Goal: Task Accomplishment & Management: Manage account settings

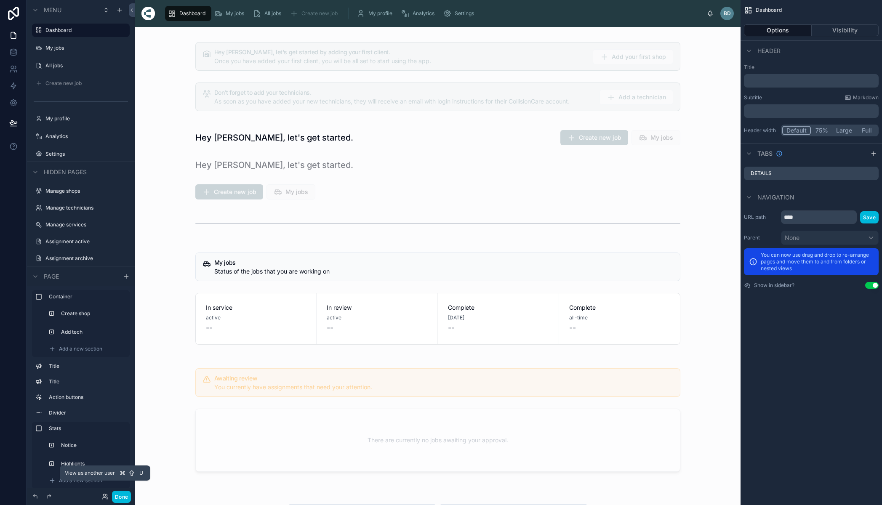
click at [105, 497] on icon at bounding box center [105, 497] width 7 height 7
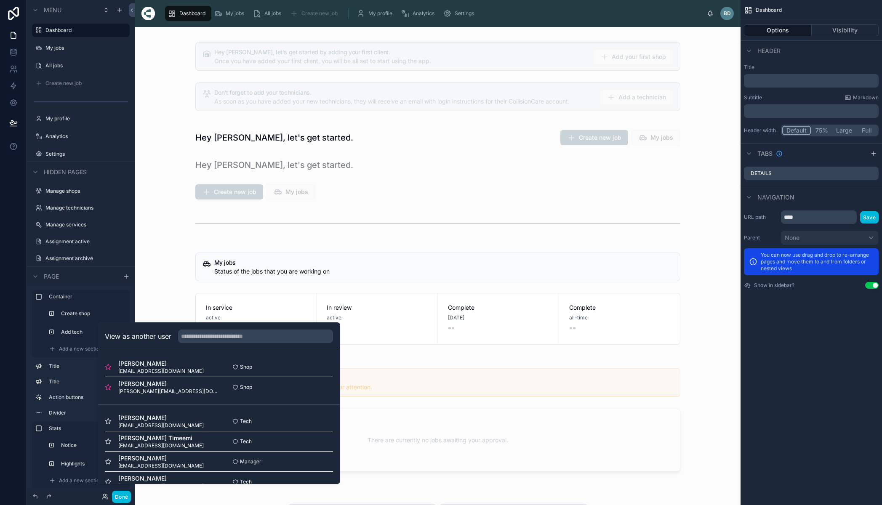
click at [0, 0] on button "Select" at bounding box center [0, 0] width 0 height 0
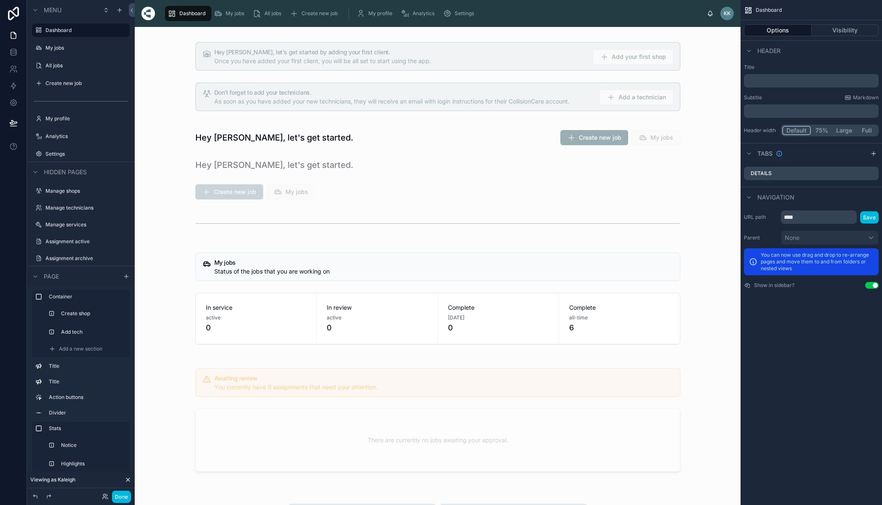
click at [469, 8] on div "Settings" at bounding box center [460, 13] width 35 height 13
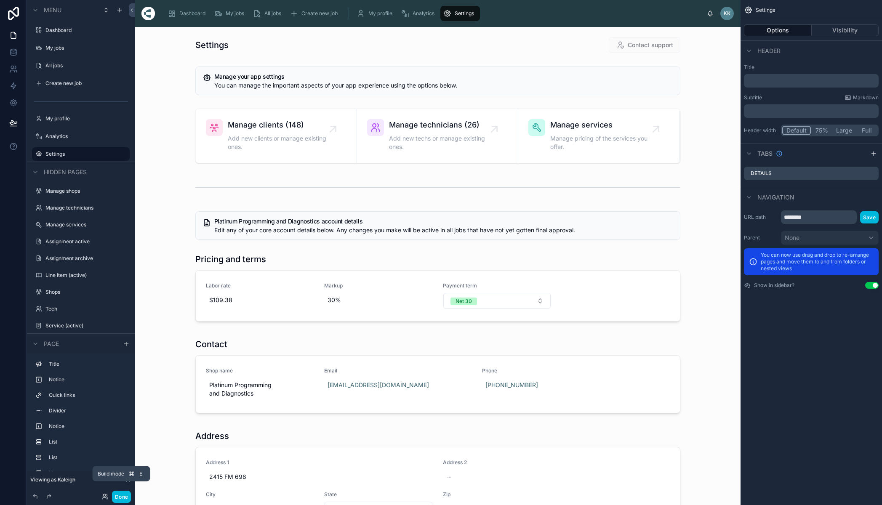
click at [119, 495] on button "Done" at bounding box center [121, 497] width 19 height 12
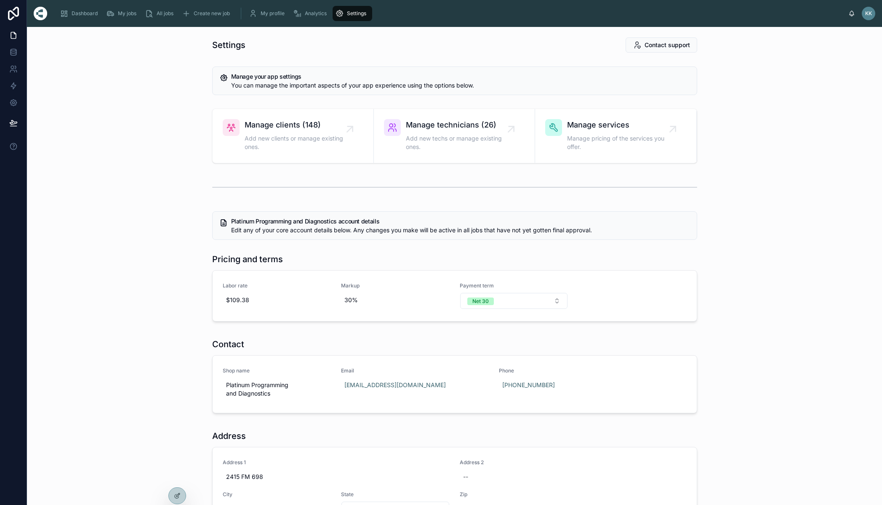
click at [160, 13] on span "All jobs" at bounding box center [165, 13] width 17 height 7
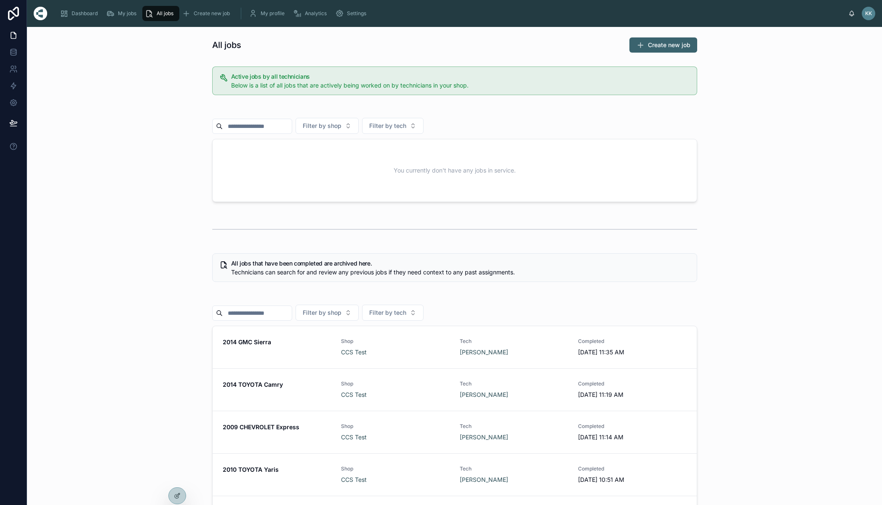
click at [353, 12] on span "Settings" at bounding box center [356, 13] width 19 height 7
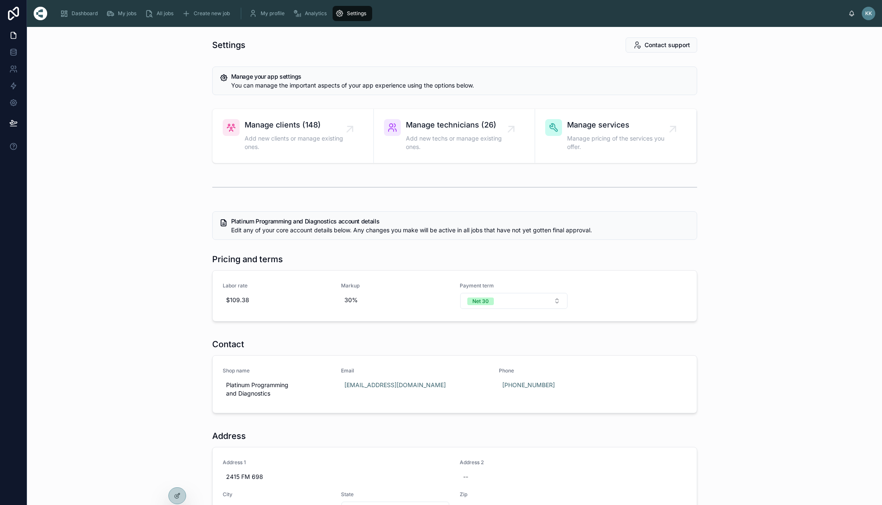
click at [294, 125] on span "Manage clients (148)" at bounding box center [297, 125] width 105 height 12
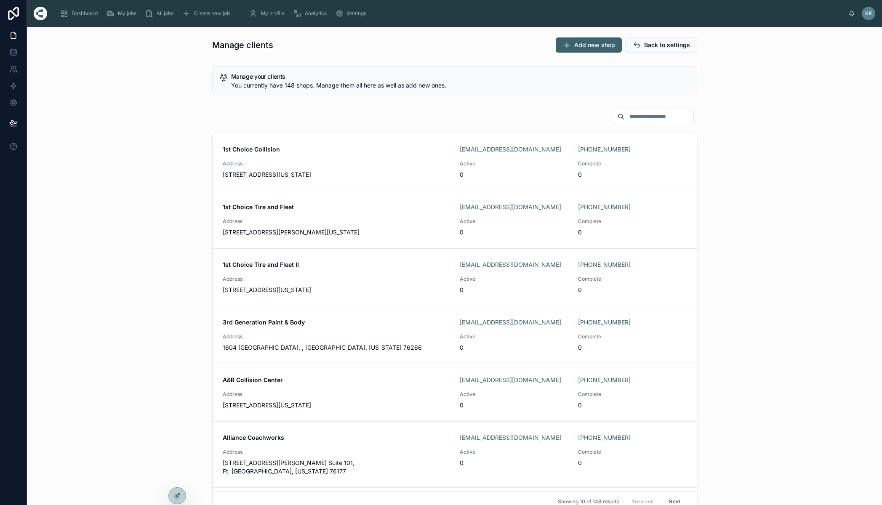
click at [181, 497] on div at bounding box center [177, 496] width 17 height 16
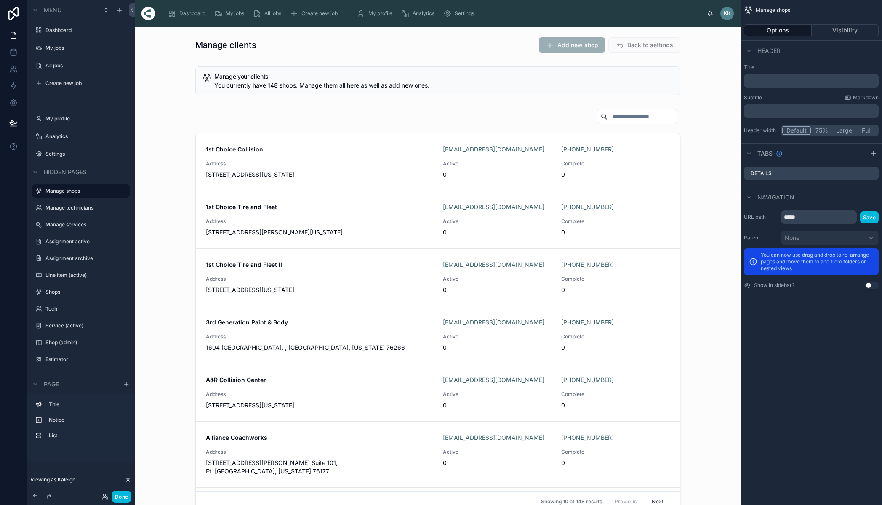
click at [514, 112] on div at bounding box center [438, 312] width 593 height 414
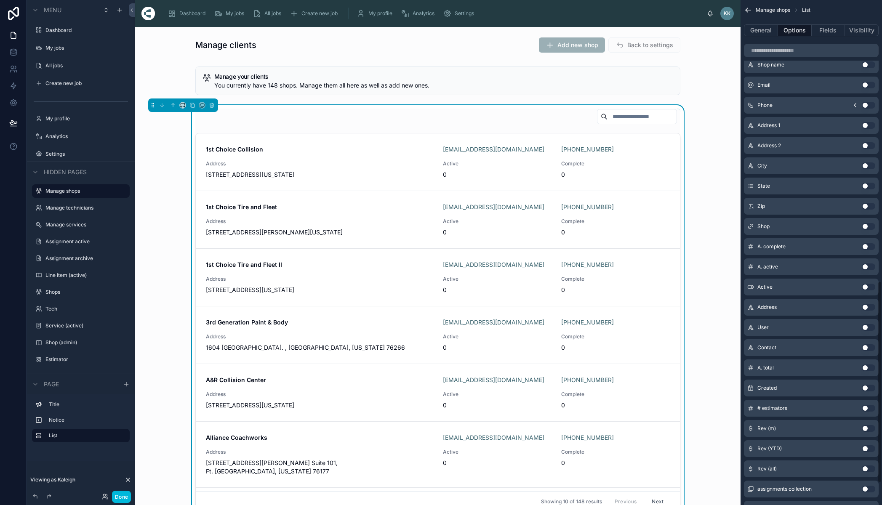
scroll to position [718, 0]
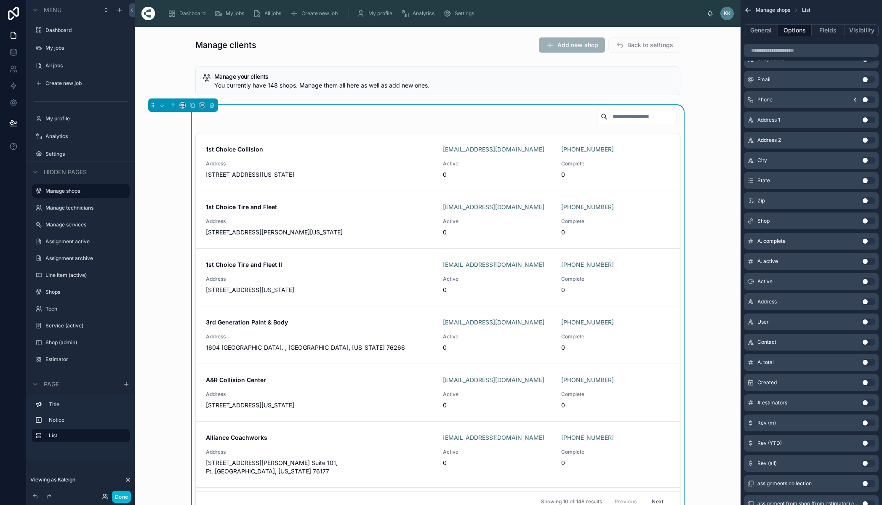
click at [871, 466] on button "Use setting" at bounding box center [868, 463] width 13 height 7
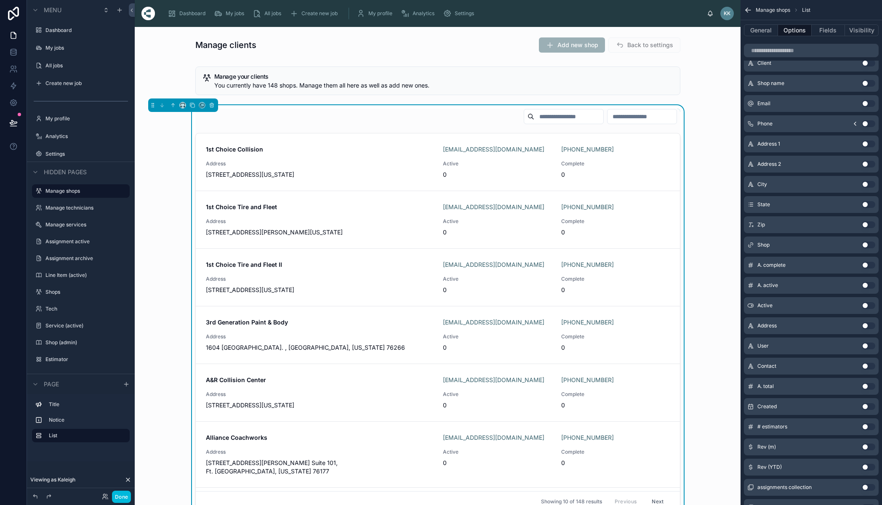
scroll to position [429, 0]
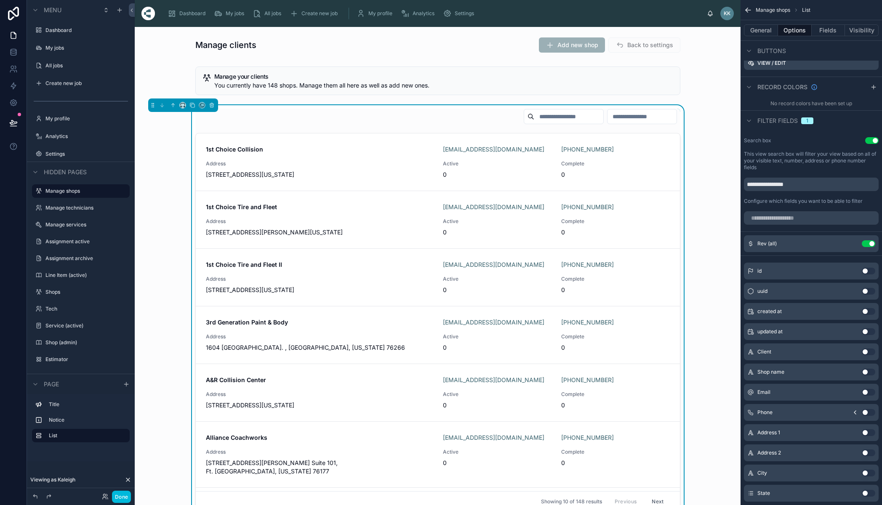
click at [608, 117] on input "number" at bounding box center [642, 117] width 69 height 12
click at [623, 118] on input "number" at bounding box center [642, 117] width 69 height 12
click at [0, 0] on icon "scrollable content" at bounding box center [0, 0] width 0 height 0
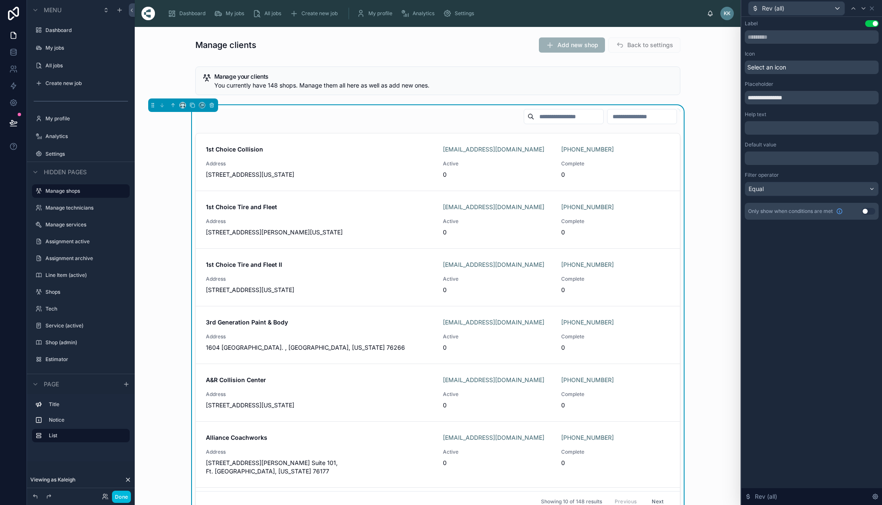
click at [807, 191] on div "Equal" at bounding box center [812, 188] width 133 height 13
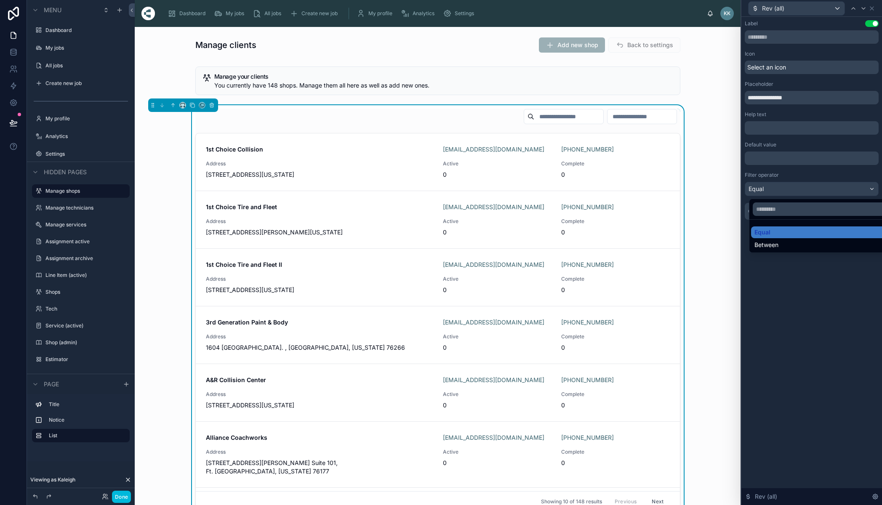
click at [802, 296] on div at bounding box center [812, 252] width 141 height 505
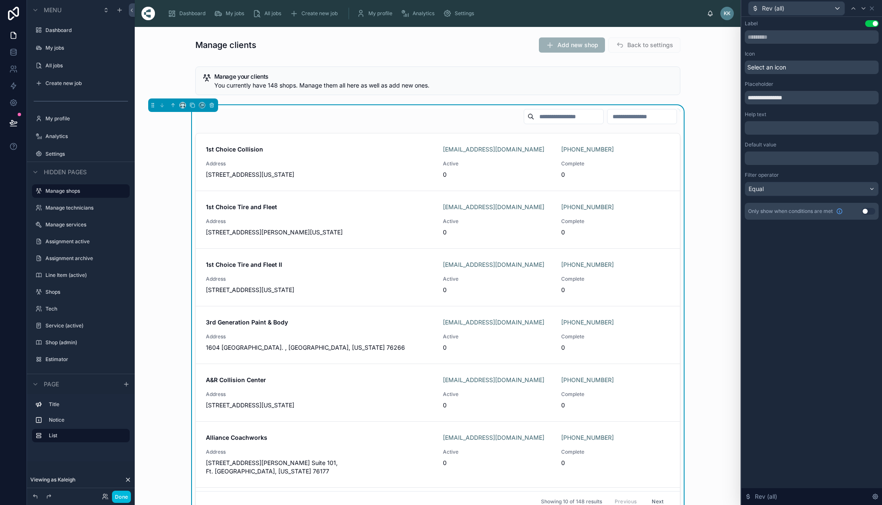
click at [629, 116] on input "number" at bounding box center [642, 117] width 69 height 12
click at [876, 8] on icon at bounding box center [872, 8] width 7 height 7
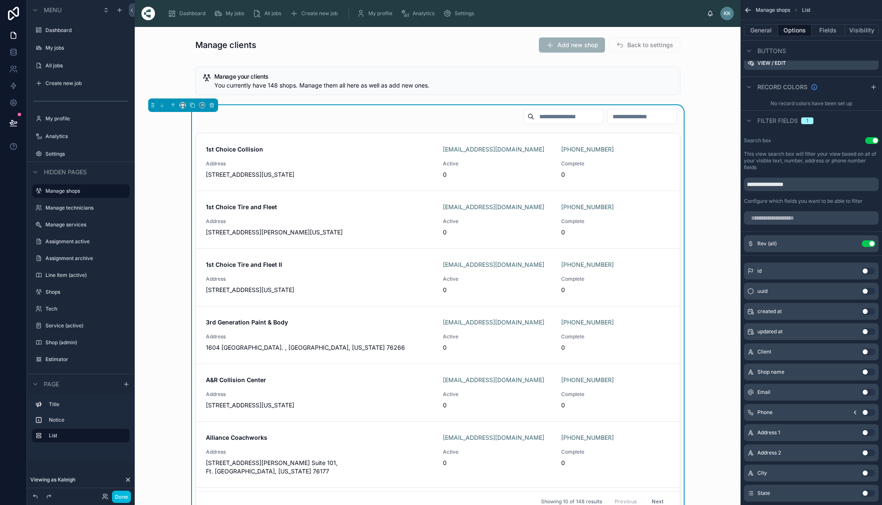
click at [874, 244] on button "Use setting" at bounding box center [868, 244] width 13 height 7
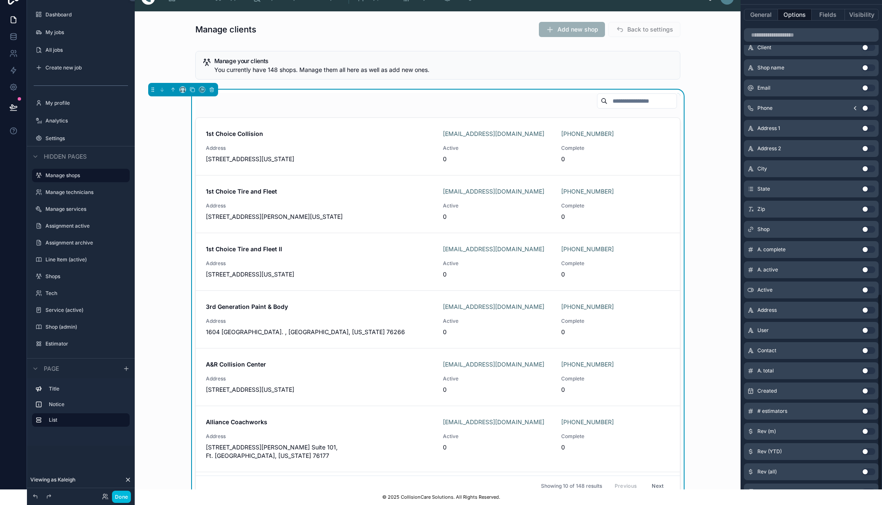
scroll to position [783, 0]
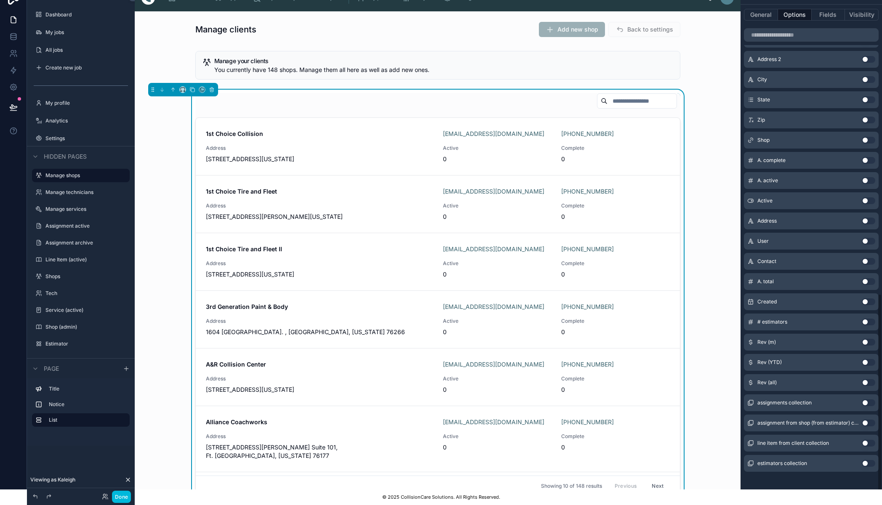
click at [820, 374] on div "Rev (all) Use setting" at bounding box center [811, 382] width 135 height 17
click at [820, 380] on div "Rev (all) Use setting" at bounding box center [811, 382] width 135 height 17
click at [872, 380] on button "Use setting" at bounding box center [868, 383] width 13 height 7
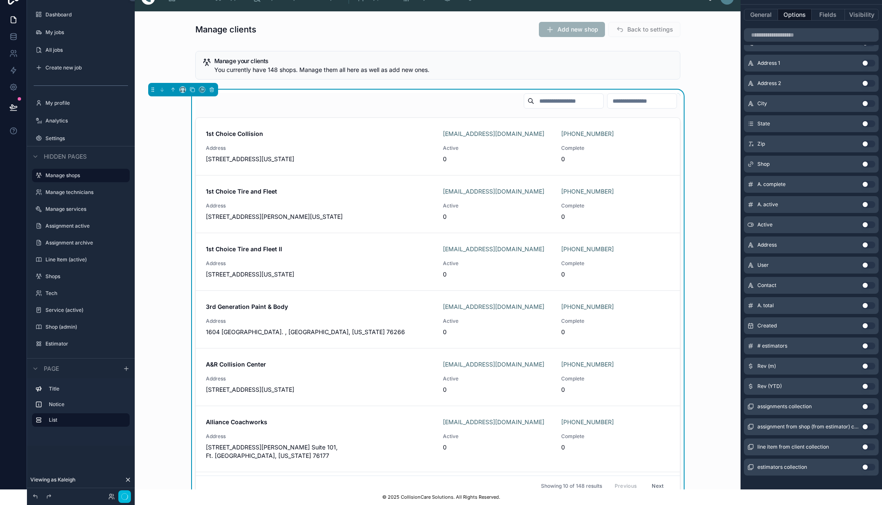
scroll to position [0, 0]
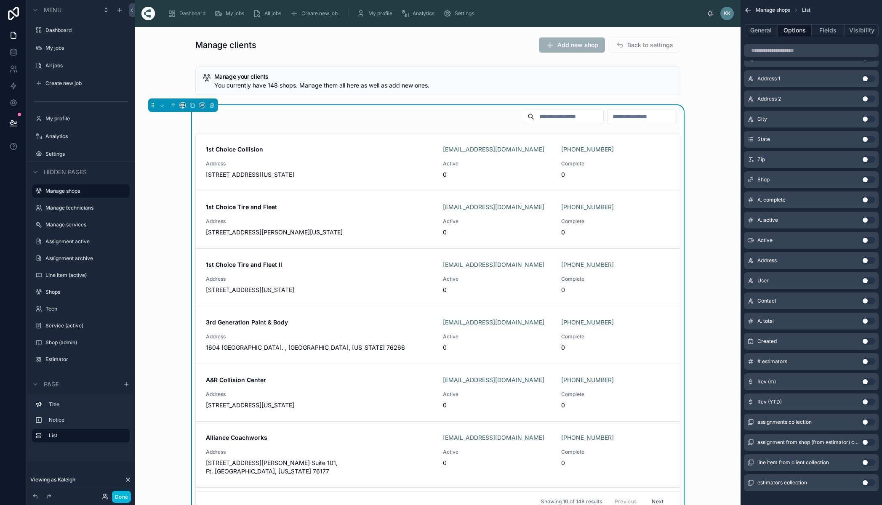
click at [872, 402] on button "Use setting" at bounding box center [868, 402] width 13 height 7
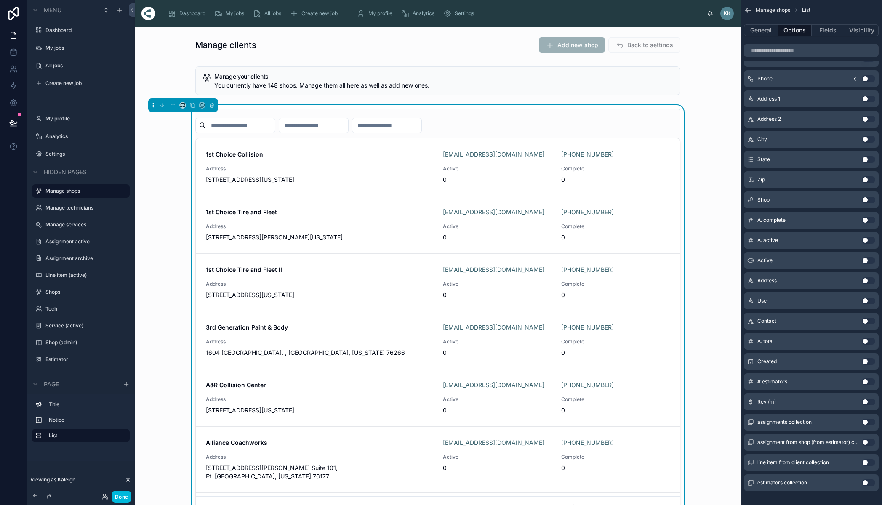
click at [348, 125] on input "number" at bounding box center [313, 126] width 69 height 12
click at [422, 129] on input "number" at bounding box center [387, 126] width 69 height 12
click at [348, 127] on input "number" at bounding box center [313, 126] width 69 height 12
click at [422, 128] on input "number" at bounding box center [387, 126] width 69 height 12
click at [348, 124] on input "number" at bounding box center [313, 126] width 69 height 12
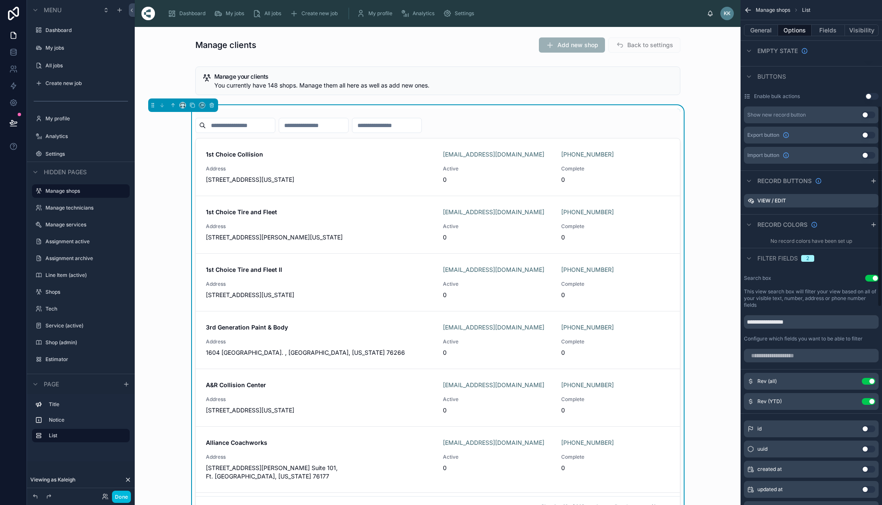
scroll to position [378, 0]
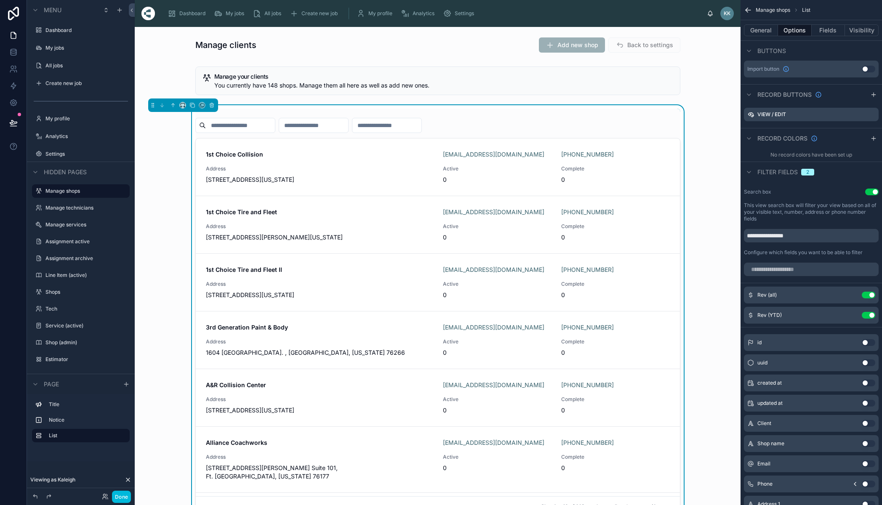
click at [872, 316] on button "Use setting" at bounding box center [868, 315] width 13 height 7
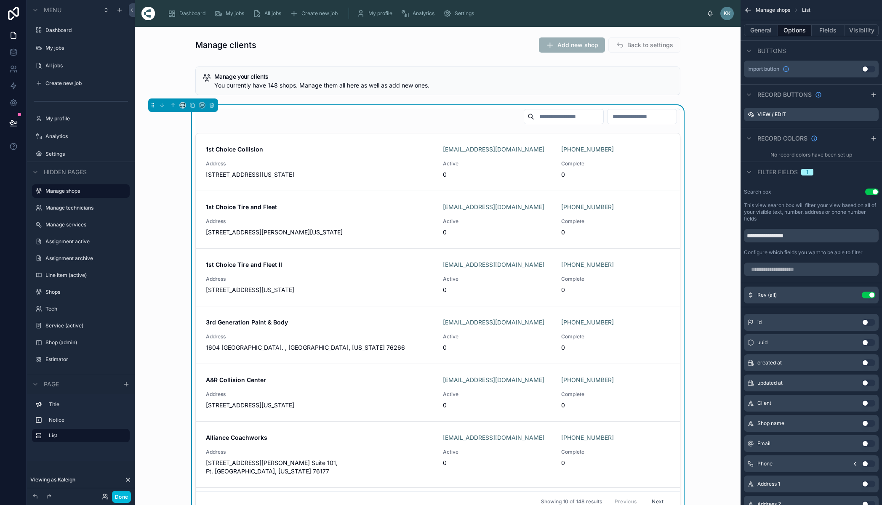
click at [0, 0] on icon "scrollable content" at bounding box center [0, 0] width 0 height 0
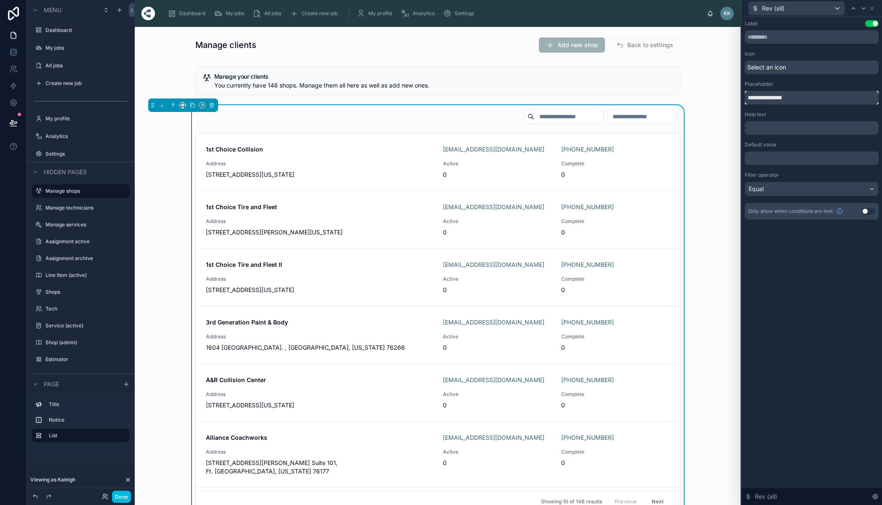
click at [800, 98] on input "**********" at bounding box center [812, 97] width 134 height 13
drag, startPoint x: 800, startPoint y: 97, endPoint x: 792, endPoint y: 96, distance: 7.6
click at [792, 96] on input "**********" at bounding box center [812, 97] width 134 height 13
click at [798, 96] on input "**********" at bounding box center [812, 97] width 134 height 13
click at [786, 66] on span "Select an icon" at bounding box center [767, 67] width 39 height 8
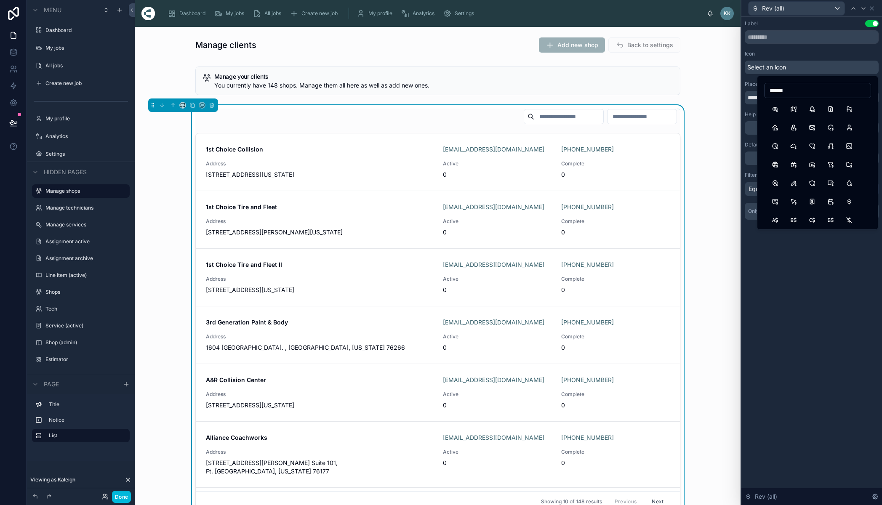
type input "******"
click at [847, 200] on button "CurrencyDollar" at bounding box center [849, 201] width 15 height 15
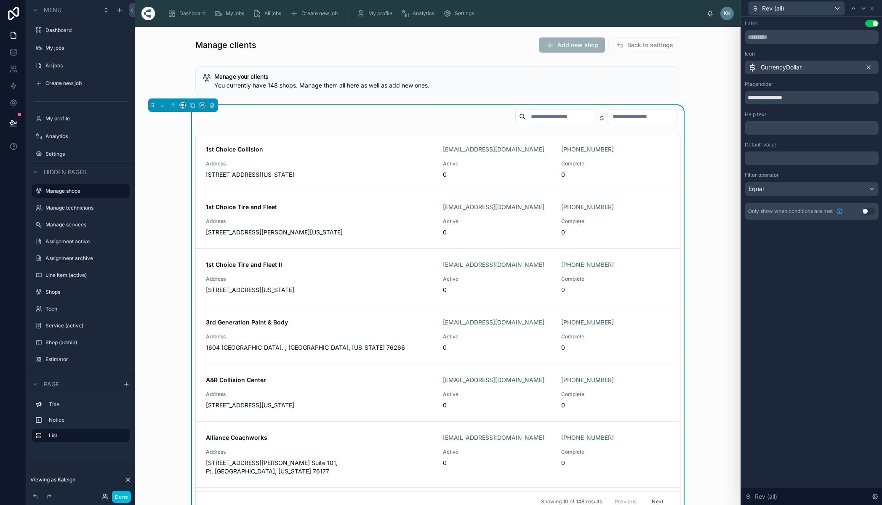
click at [608, 117] on input "number" at bounding box center [642, 117] width 69 height 12
click at [599, 120] on icon at bounding box center [602, 118] width 7 height 7
click at [608, 117] on input "number" at bounding box center [642, 117] width 69 height 12
type input "*"
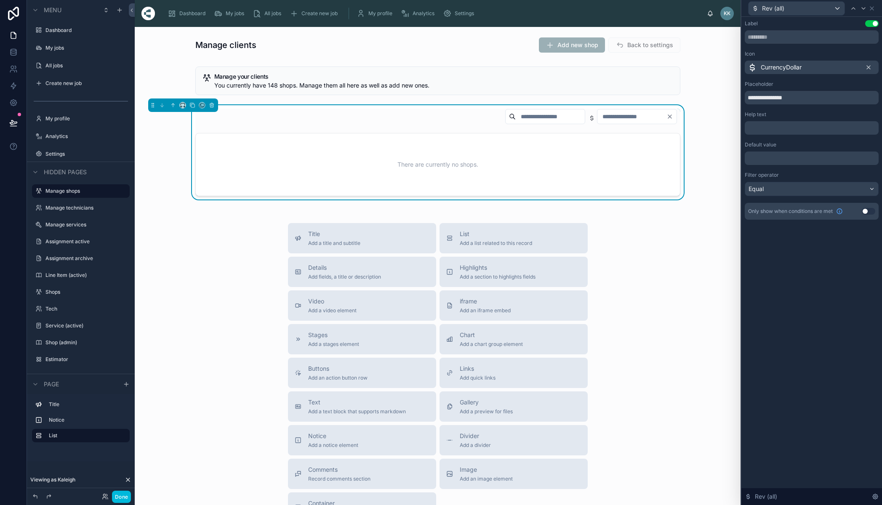
drag, startPoint x: 584, startPoint y: 121, endPoint x: 517, endPoint y: 95, distance: 71.5
click at [517, 95] on div "Manage clients Add new shop Back to settings Manage your clients You currently …" at bounding box center [438, 309] width 606 height 564
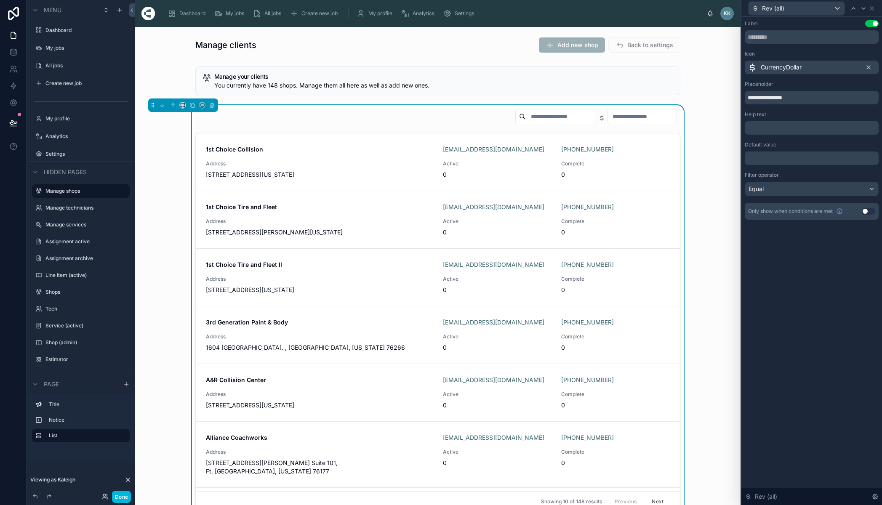
click at [671, 118] on input "number" at bounding box center [642, 117] width 69 height 12
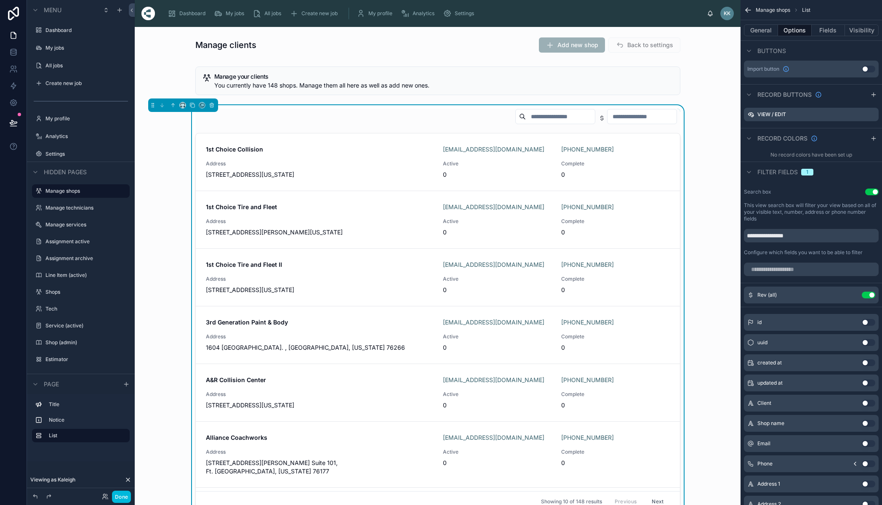
click at [873, 295] on button "Use setting" at bounding box center [868, 295] width 13 height 7
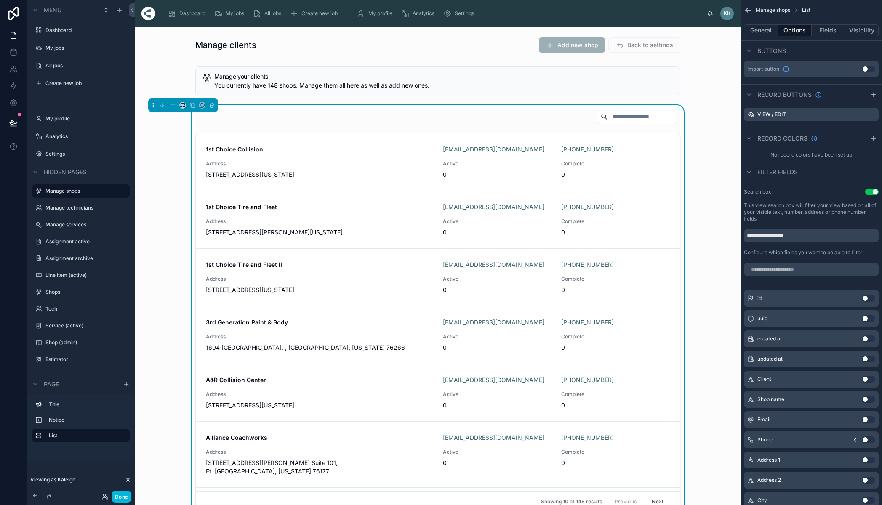
click at [468, 121] on div at bounding box center [437, 118] width 485 height 19
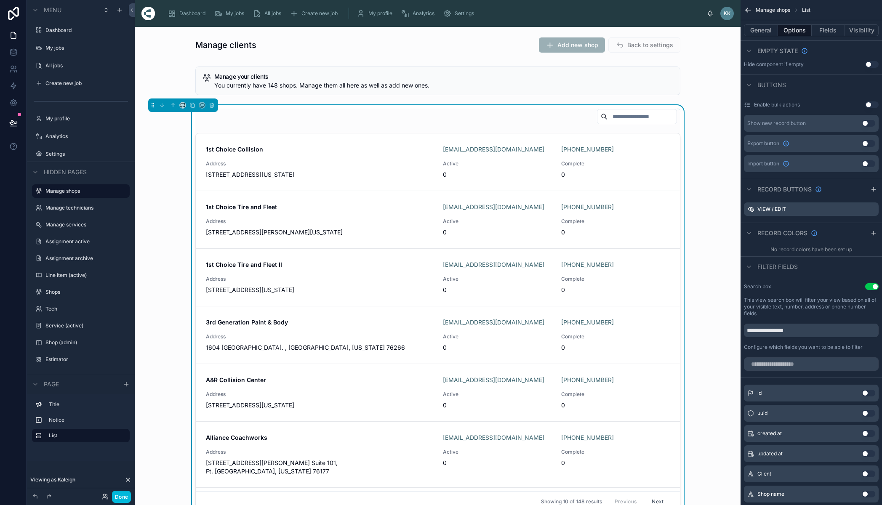
scroll to position [240, 0]
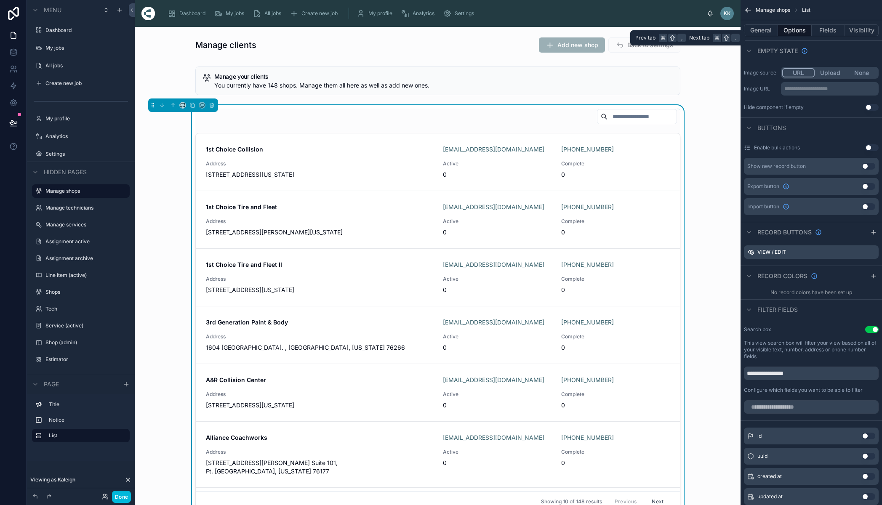
click at [771, 30] on button "General" at bounding box center [761, 30] width 34 height 12
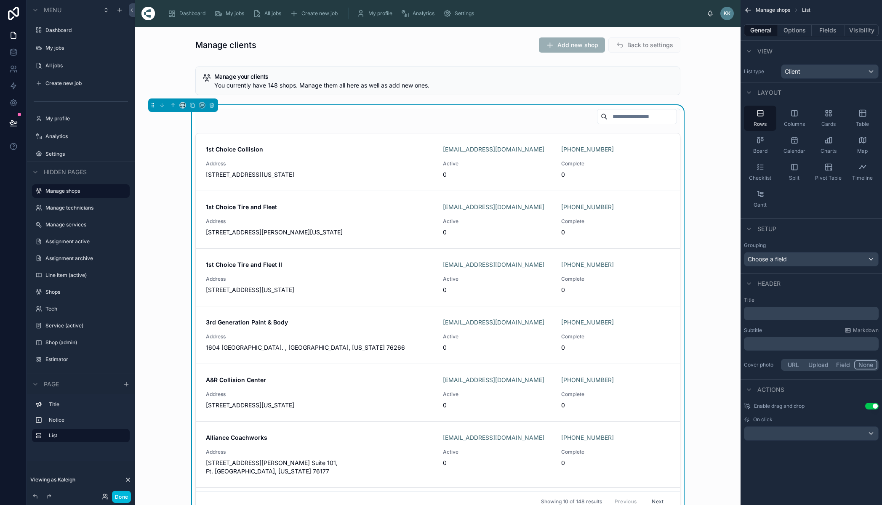
drag, startPoint x: 359, startPoint y: 279, endPoint x: 776, endPoint y: 370, distance: 427.1
click at [776, 370] on div "Dashboard My jobs All jobs Create new job My profile Analytics Settings KK Kale…" at bounding box center [509, 252] width 748 height 505
click at [876, 406] on button "Use setting" at bounding box center [872, 406] width 13 height 7
click at [351, 160] on div "1st Choice Collision 1stchoiceap@centerlinebs.com +1 931-232-8200 Address 1627 …" at bounding box center [438, 162] width 464 height 34
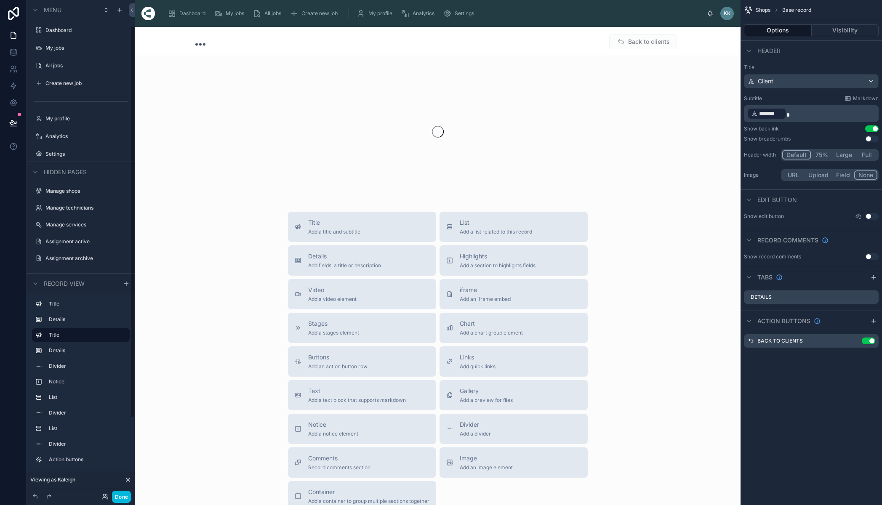
scroll to position [33, 0]
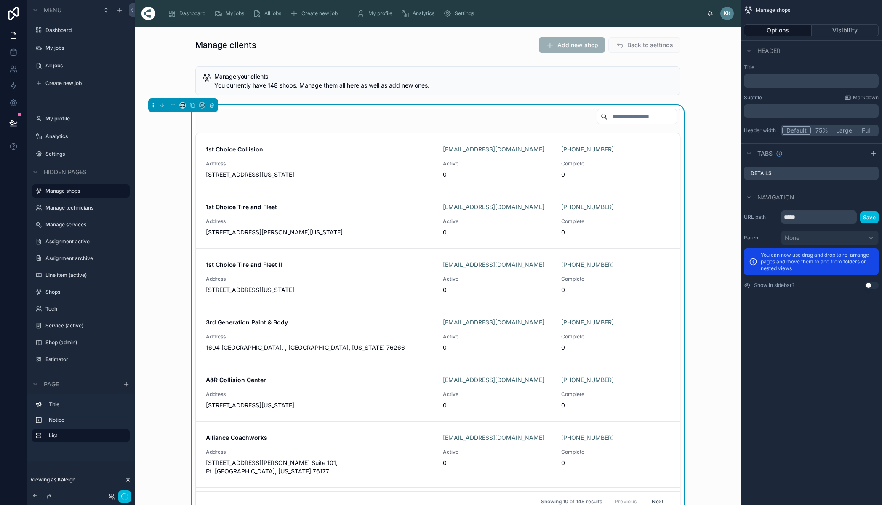
click at [374, 222] on span "Address" at bounding box center [319, 221] width 227 height 7
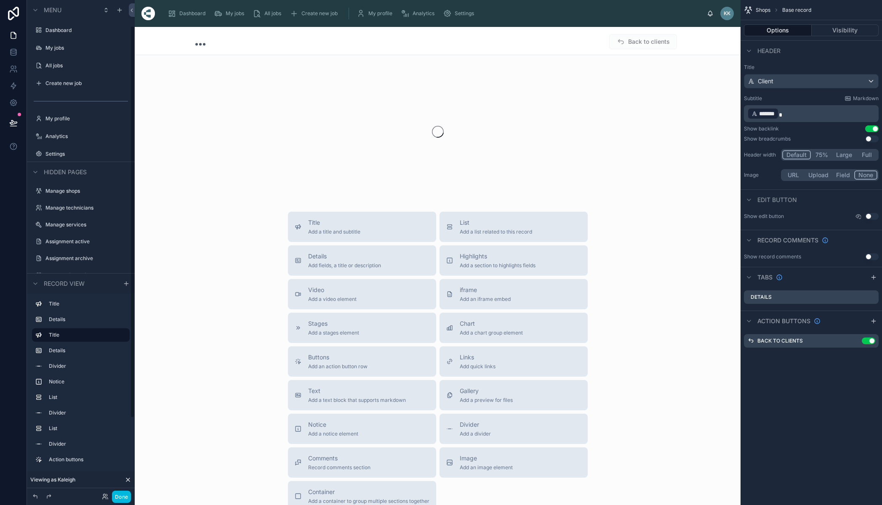
scroll to position [33, 0]
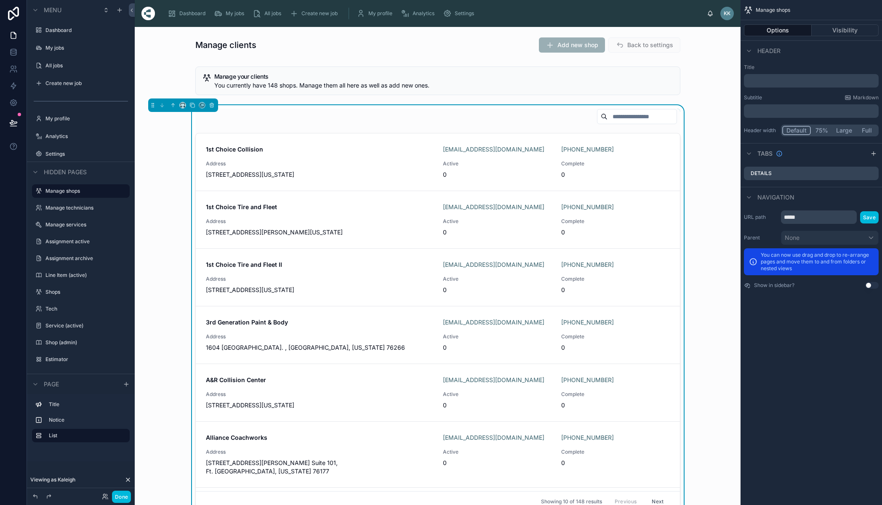
click at [489, 121] on div at bounding box center [437, 118] width 485 height 19
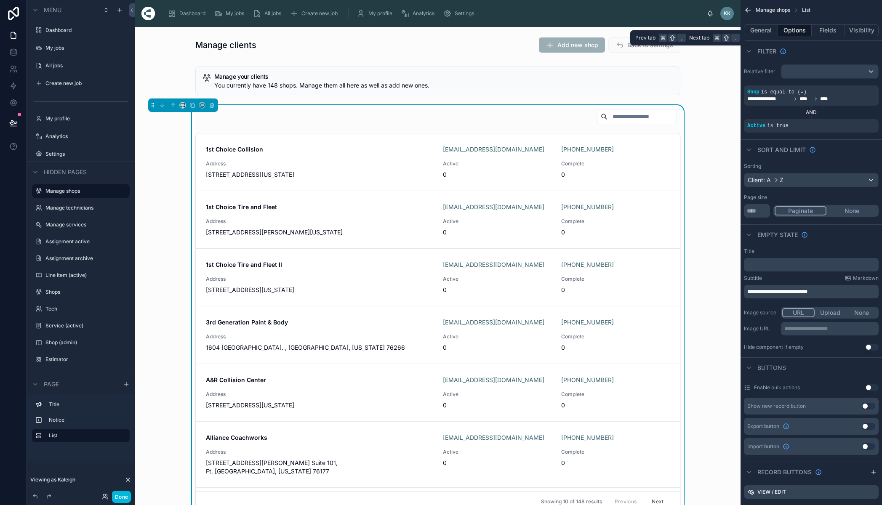
click at [839, 32] on button "Fields" at bounding box center [829, 30] width 34 height 12
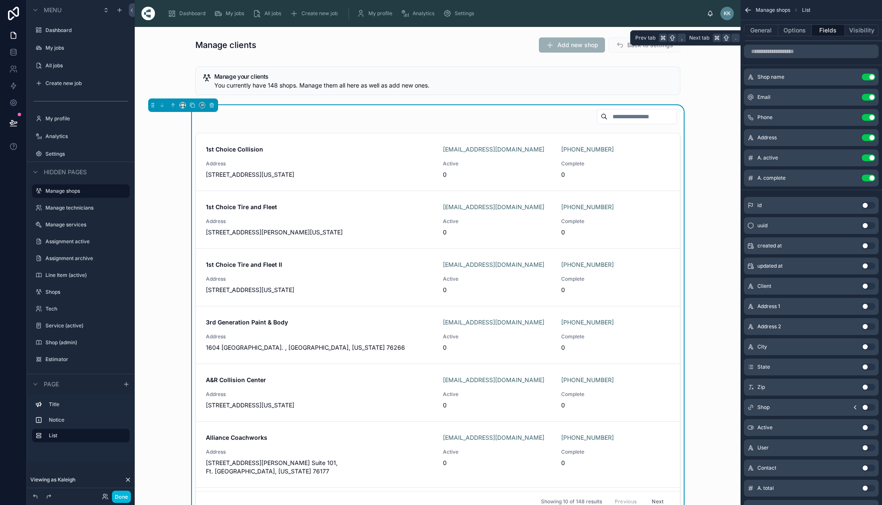
click at [870, 29] on button "Visibility" at bounding box center [862, 30] width 34 height 12
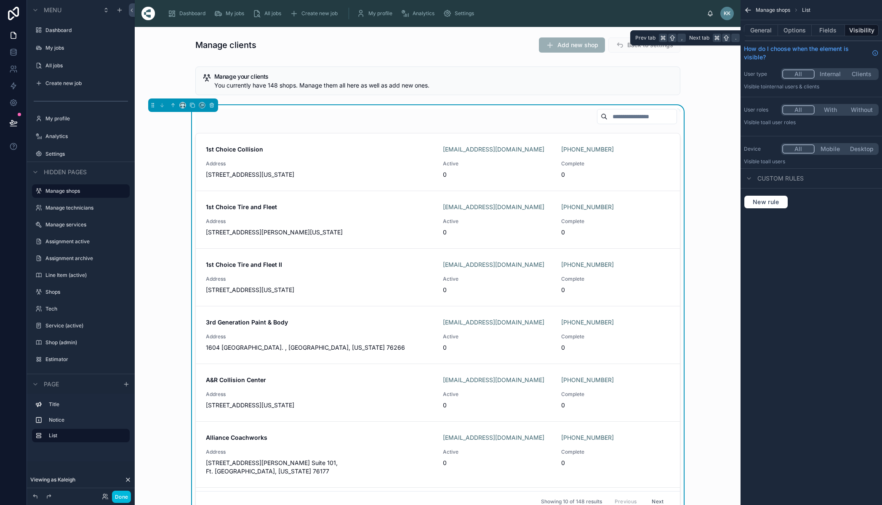
click at [806, 27] on button "Options" at bounding box center [795, 30] width 34 height 12
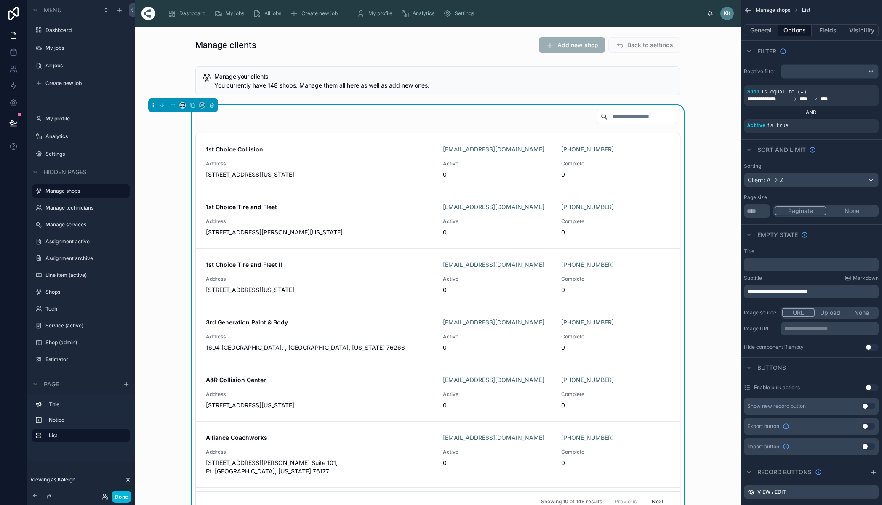
click at [805, 71] on div "scrollable content" at bounding box center [830, 71] width 97 height 13
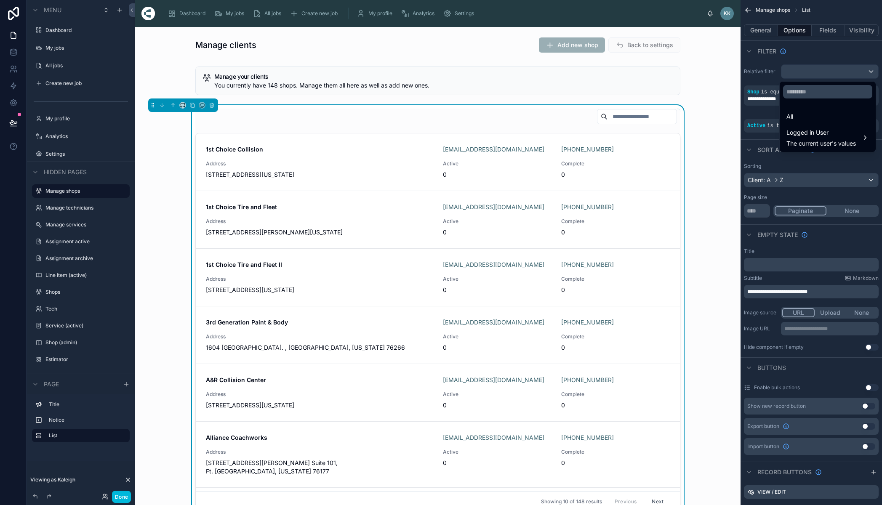
click at [810, 44] on div "scrollable content" at bounding box center [441, 252] width 882 height 505
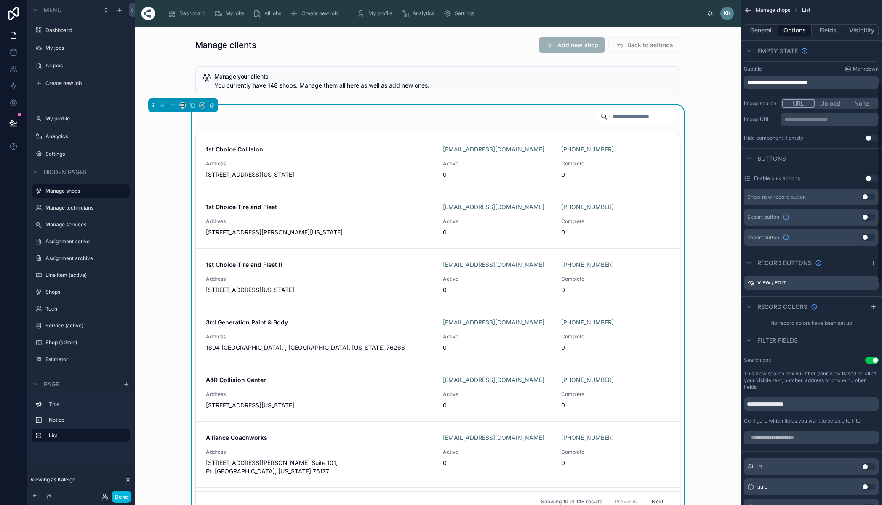
scroll to position [220, 0]
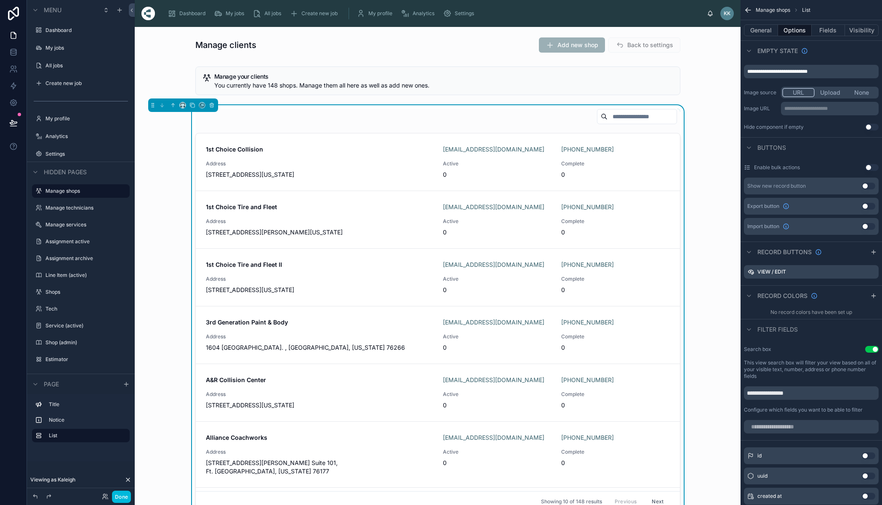
click at [753, 329] on icon "scrollable content" at bounding box center [749, 329] width 7 height 7
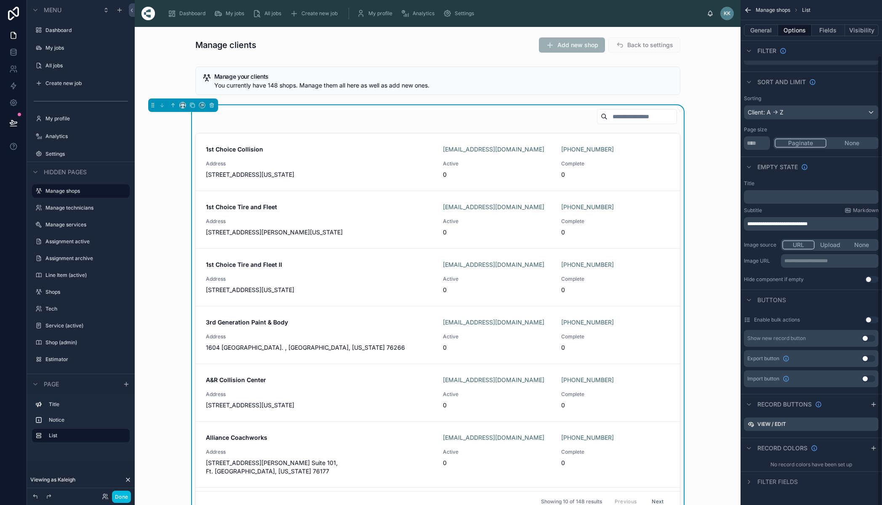
scroll to position [62, 0]
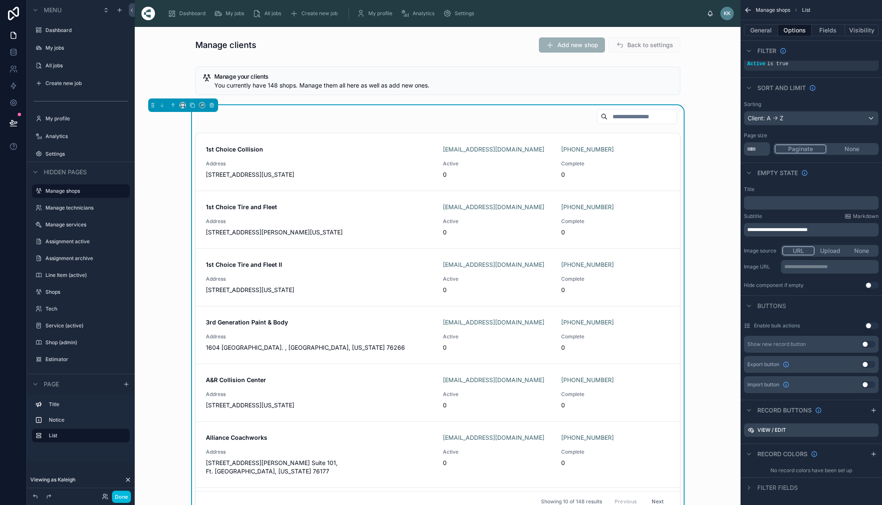
click at [750, 488] on icon "scrollable content" at bounding box center [749, 487] width 2 height 3
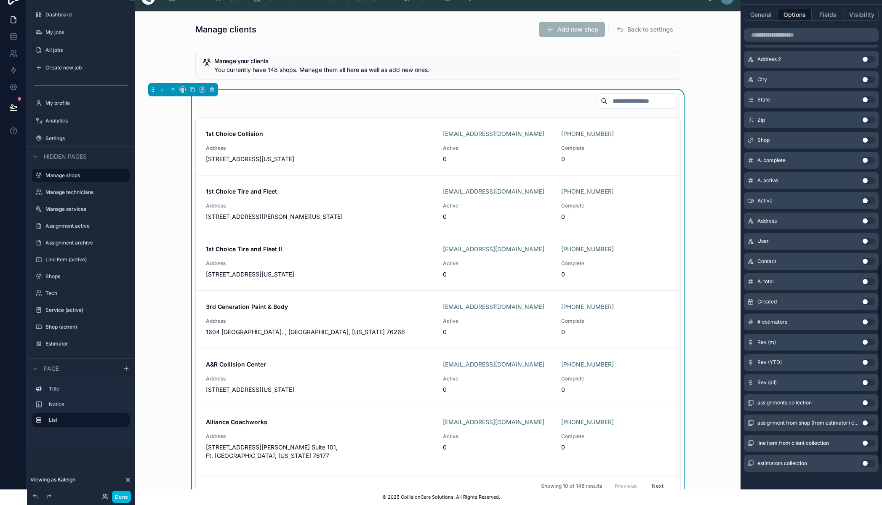
scroll to position [493, 0]
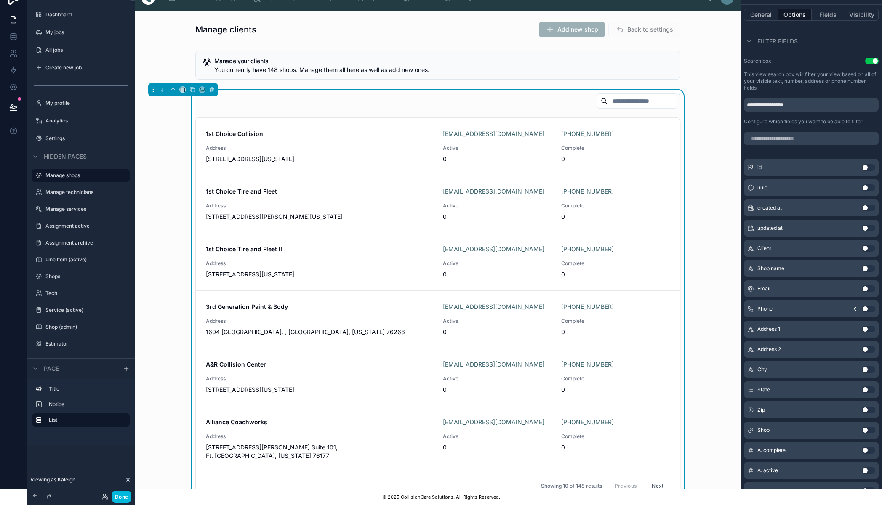
click at [870, 265] on button "Use setting" at bounding box center [868, 268] width 13 height 7
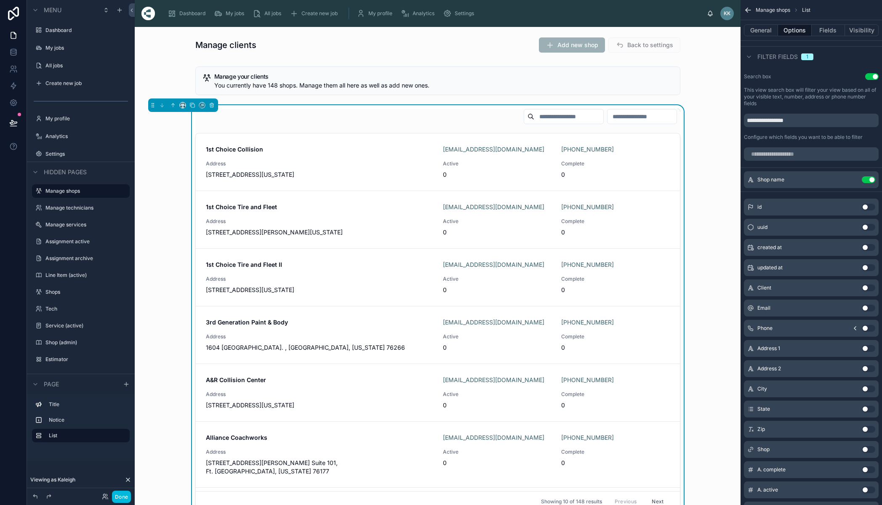
click at [616, 118] on input "text" at bounding box center [642, 117] width 69 height 12
click at [869, 181] on button "Use setting" at bounding box center [868, 179] width 13 height 7
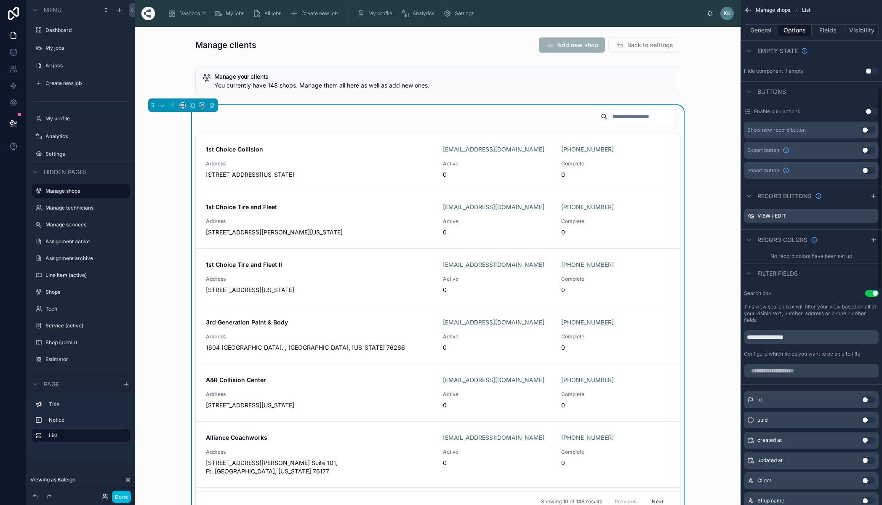
scroll to position [204, 0]
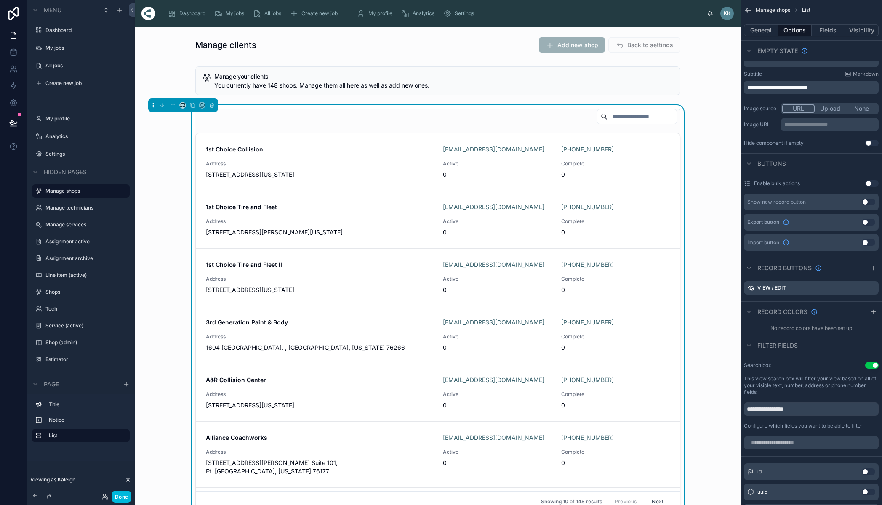
click at [767, 28] on button "General" at bounding box center [761, 30] width 34 height 12
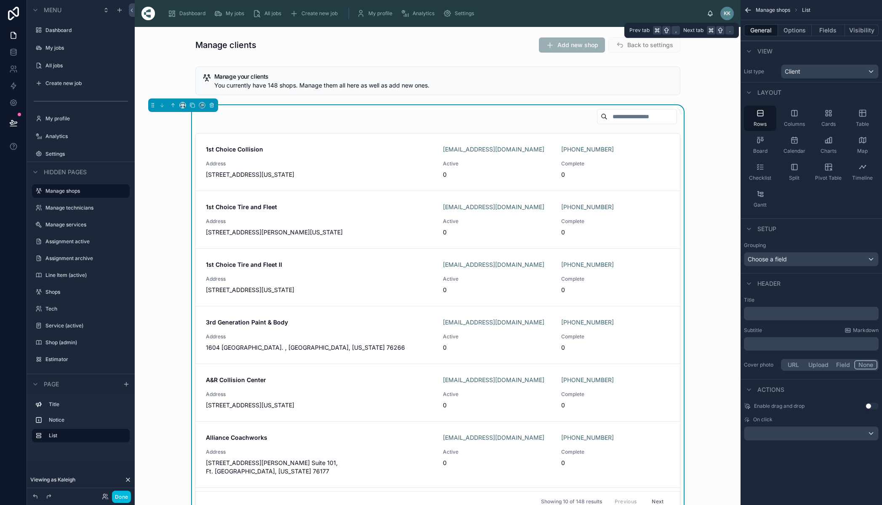
scroll to position [0, 0]
click at [799, 261] on div "Choose a field" at bounding box center [812, 259] width 134 height 13
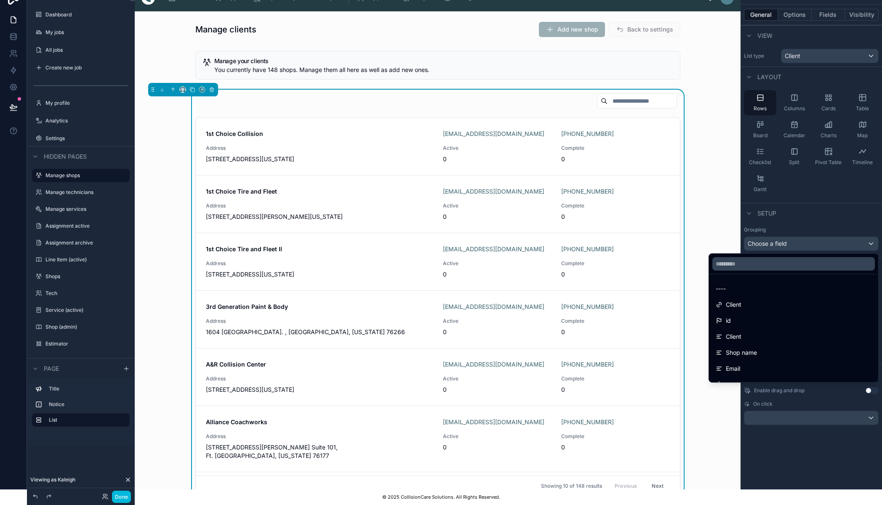
scroll to position [10, 6]
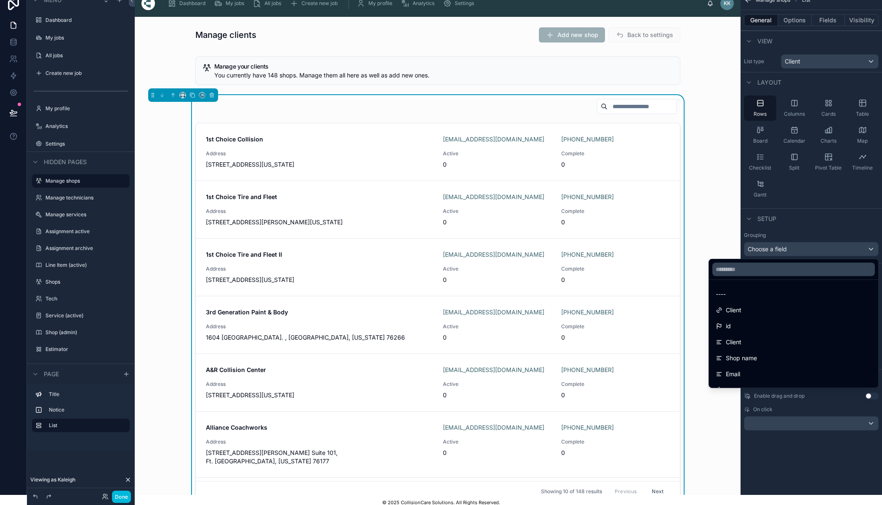
click at [809, 210] on div "scrollable content" at bounding box center [441, 252] width 882 height 505
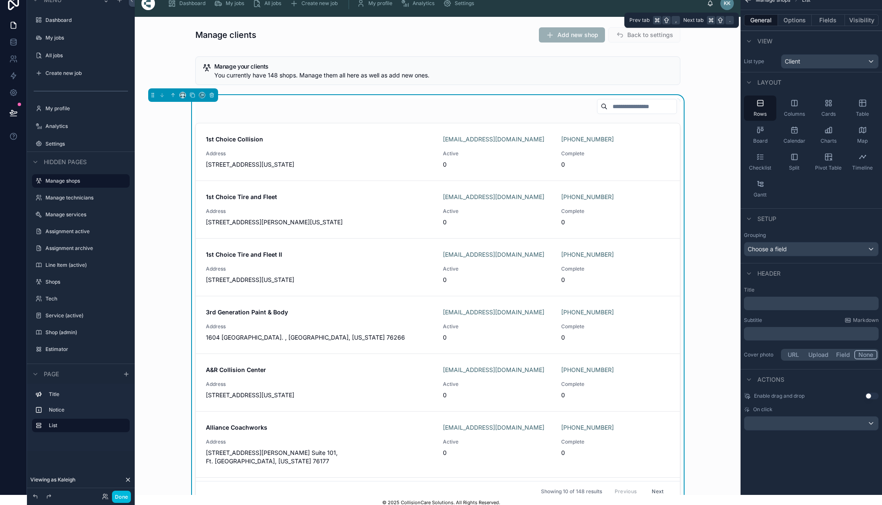
click at [794, 22] on button "Options" at bounding box center [795, 20] width 34 height 12
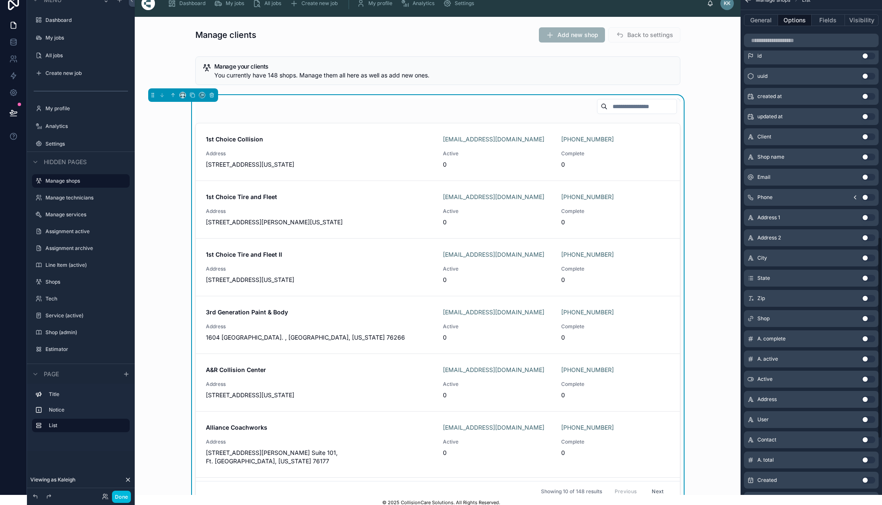
scroll to position [626, 0]
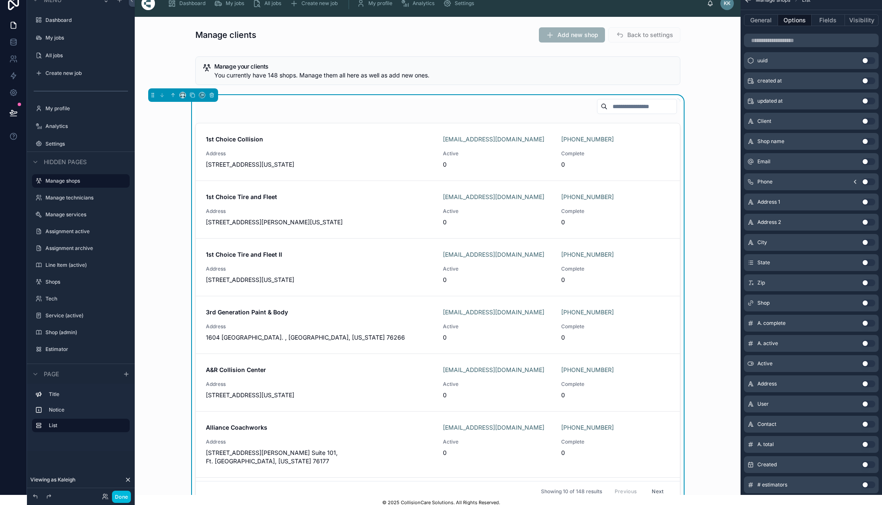
click at [868, 361] on button "Use setting" at bounding box center [868, 364] width 13 height 7
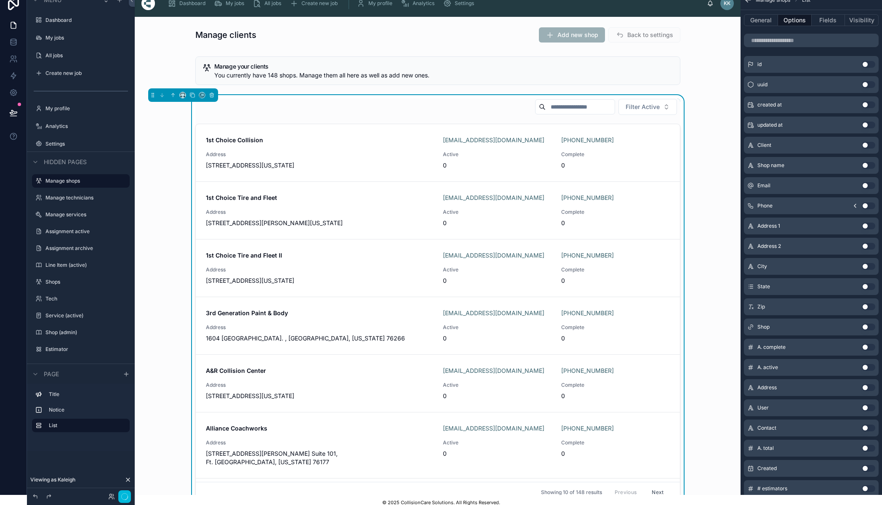
scroll to position [0, 6]
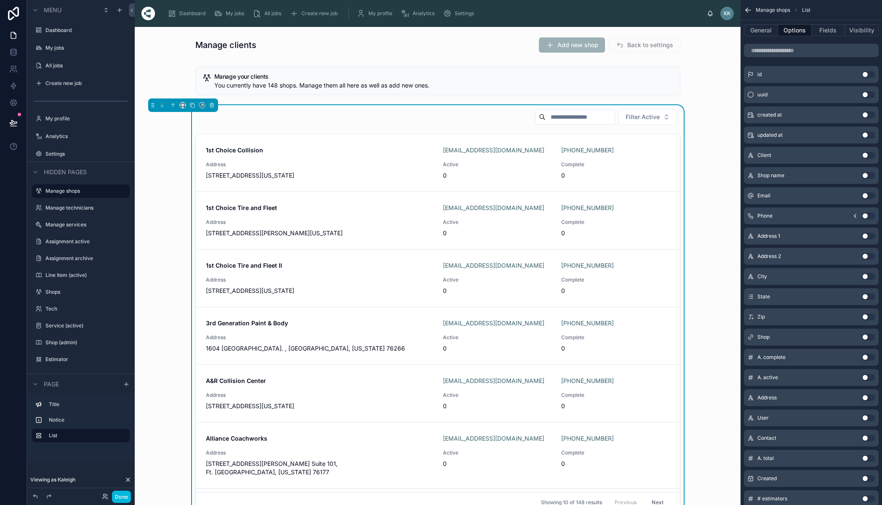
click at [659, 117] on button "Filter Active" at bounding box center [648, 117] width 59 height 16
click at [712, 97] on div at bounding box center [438, 80] width 593 height 35
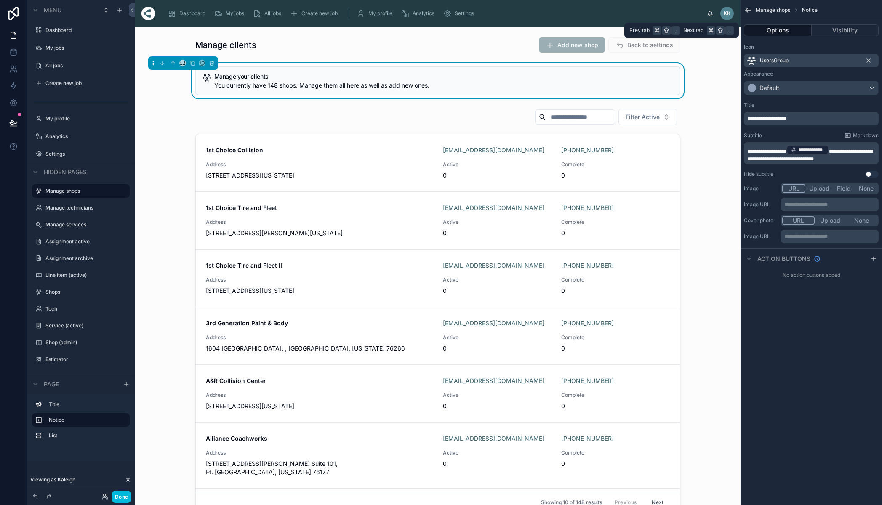
click at [785, 30] on button "Options" at bounding box center [778, 30] width 68 height 12
click at [840, 28] on button "Visibility" at bounding box center [845, 30] width 67 height 12
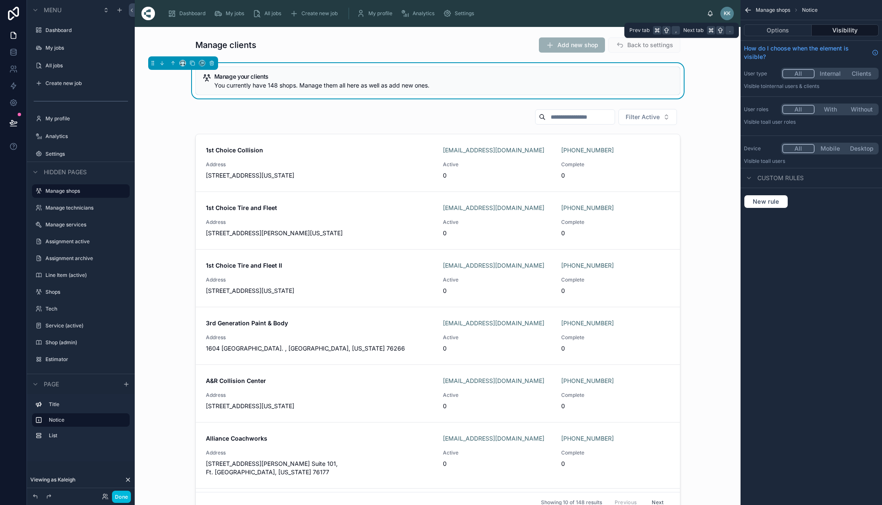
click at [771, 29] on button "Options" at bounding box center [778, 30] width 68 height 12
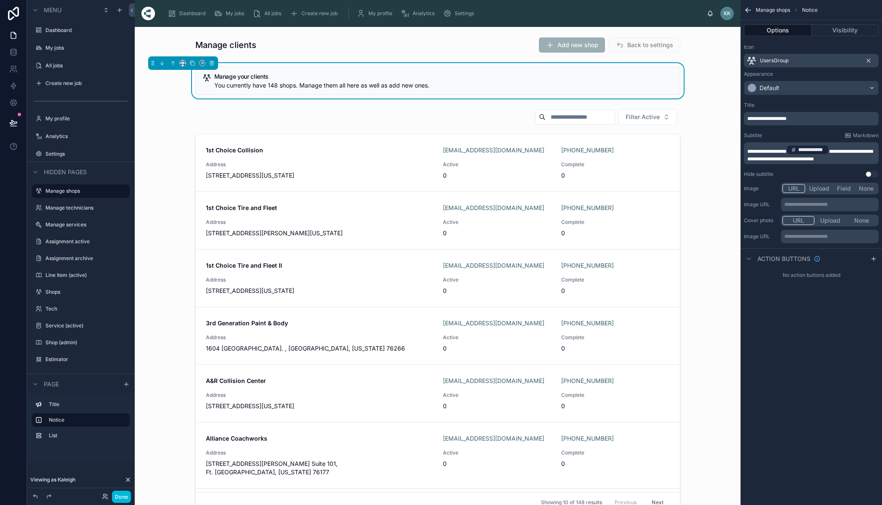
click at [748, 9] on icon "scrollable content" at bounding box center [748, 10] width 8 height 8
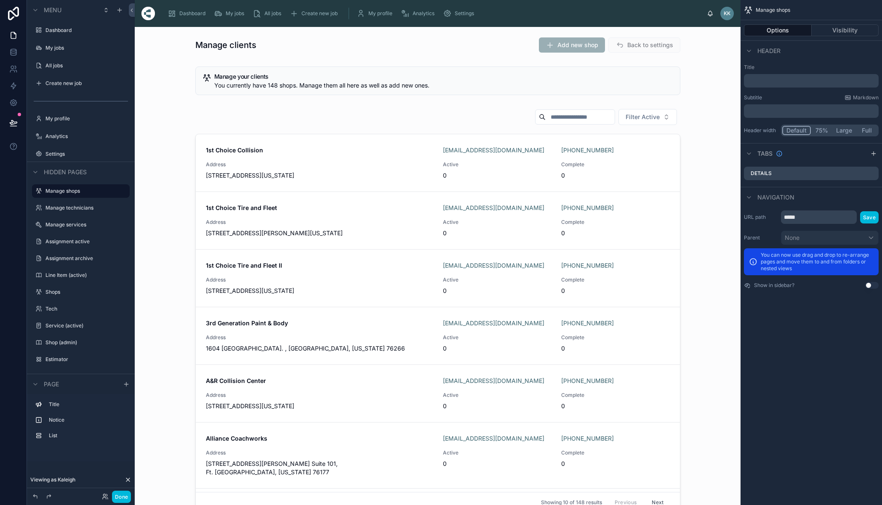
click at [429, 122] on div at bounding box center [438, 312] width 593 height 414
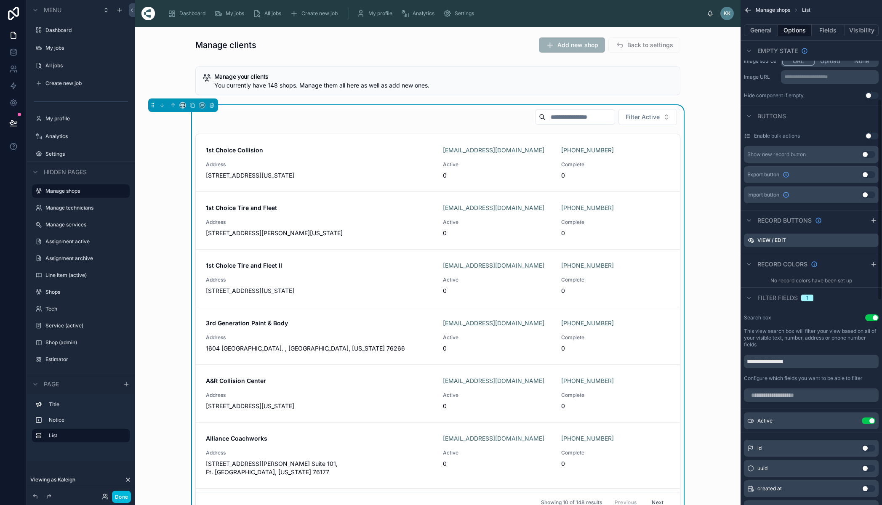
scroll to position [262, 0]
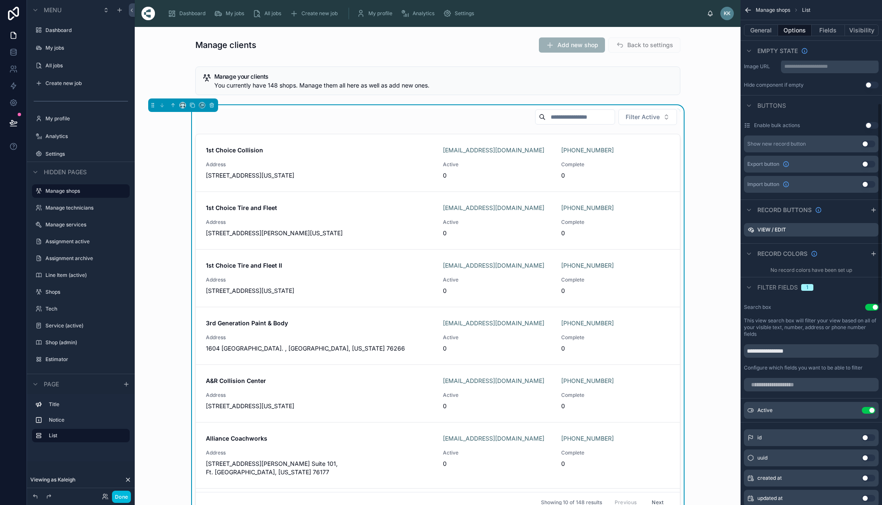
click at [870, 409] on button "Use setting" at bounding box center [868, 410] width 13 height 7
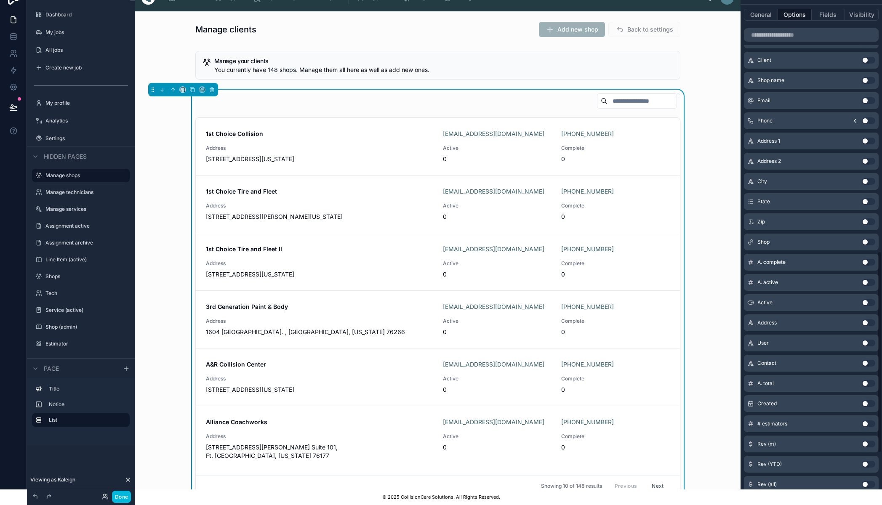
scroll to position [593, 0]
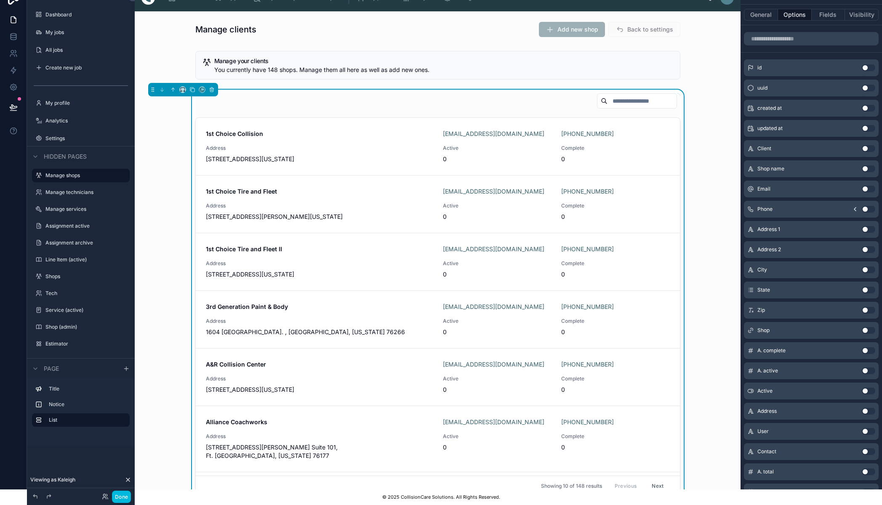
click at [866, 307] on button "Use setting" at bounding box center [868, 310] width 13 height 7
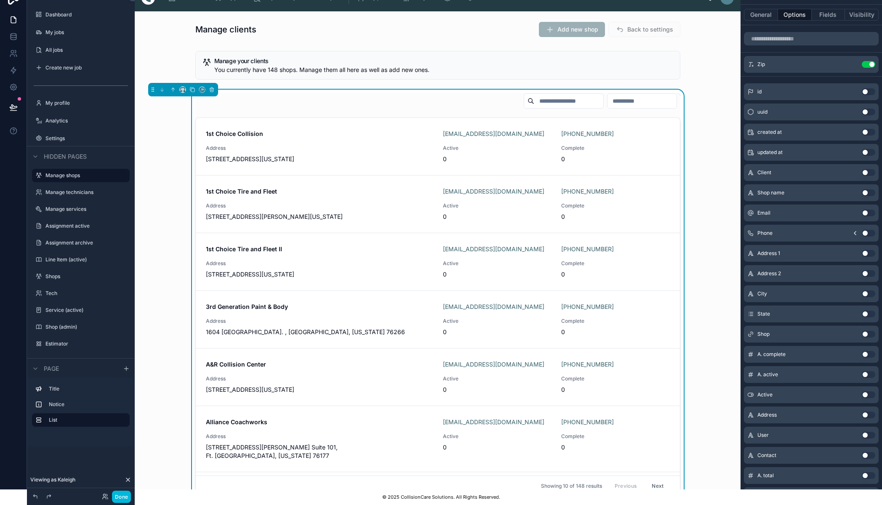
scroll to position [0, 6]
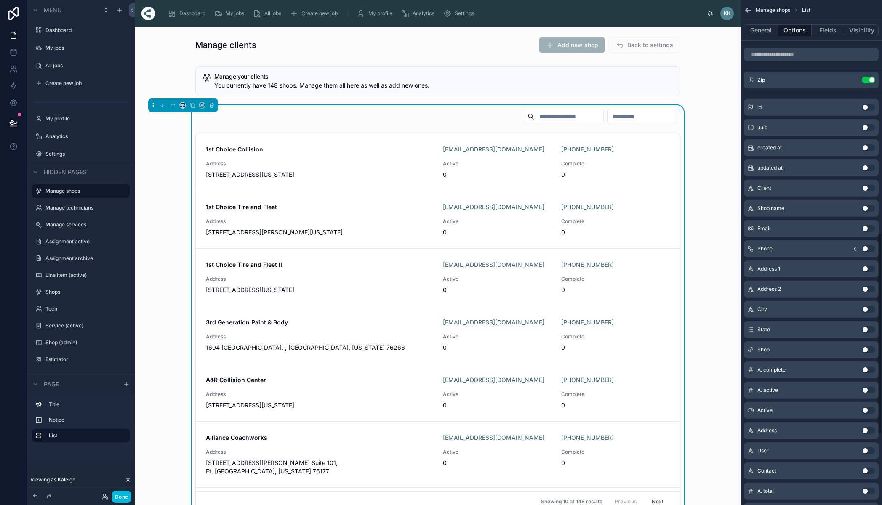
click at [612, 112] on input "number" at bounding box center [642, 117] width 69 height 12
click at [700, 127] on div "1st Choice Collision 1stchoiceap@centerlinebs.com +1 931-232-8200 Address 1627 …" at bounding box center [438, 312] width 593 height 414
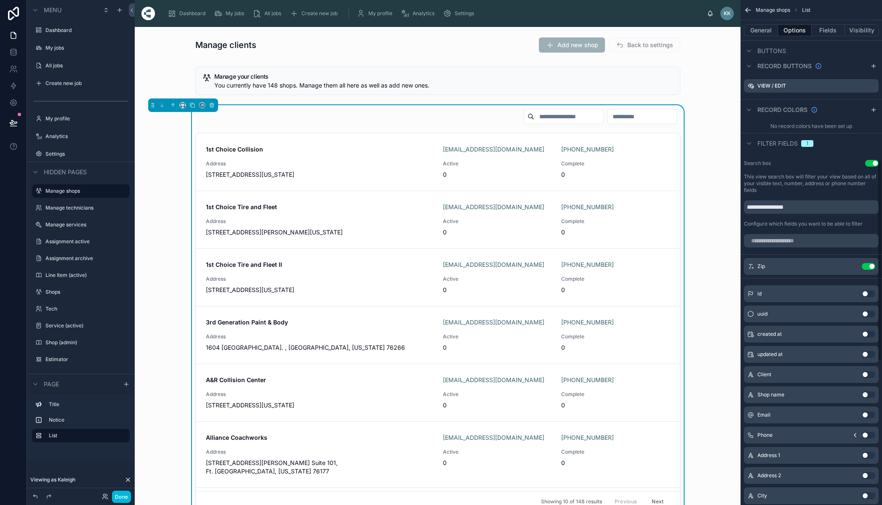
scroll to position [401, 0]
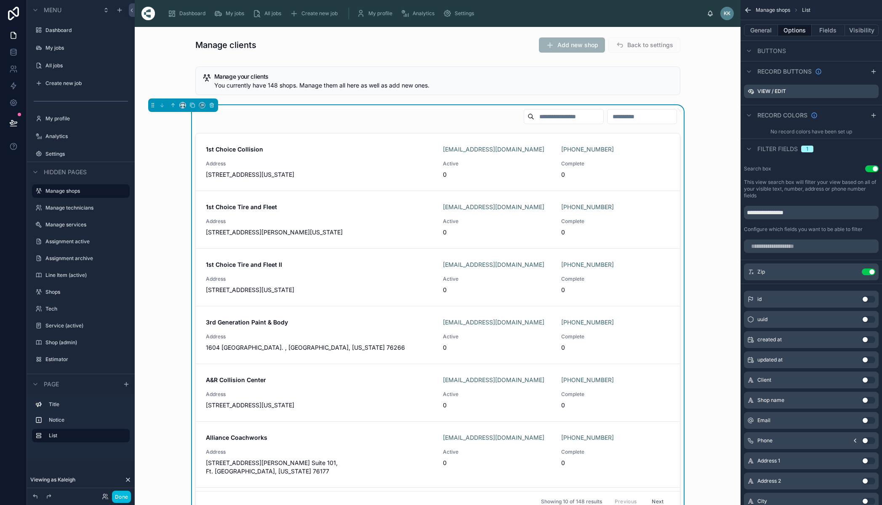
click at [867, 271] on button "Use setting" at bounding box center [868, 272] width 13 height 7
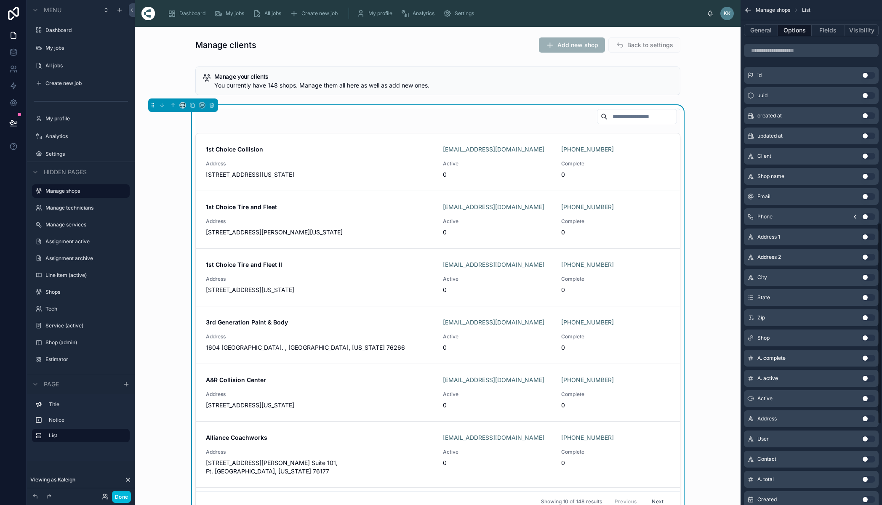
scroll to position [783, 0]
click at [871, 379] on button "Use setting" at bounding box center [868, 378] width 13 height 7
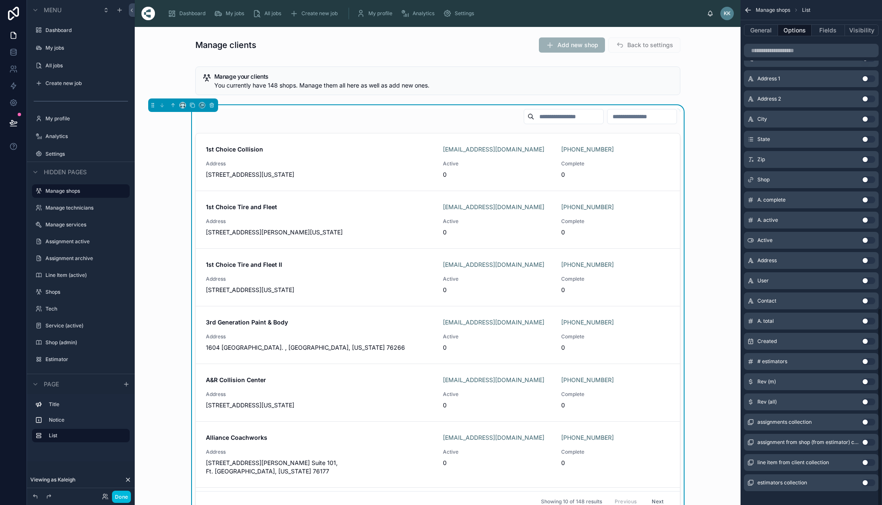
scroll to position [484, 0]
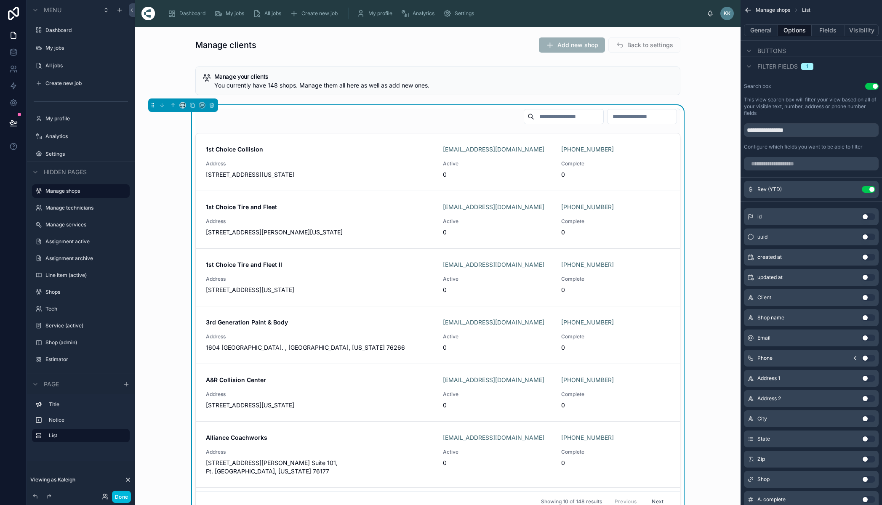
click at [0, 0] on icon "scrollable content" at bounding box center [0, 0] width 0 height 0
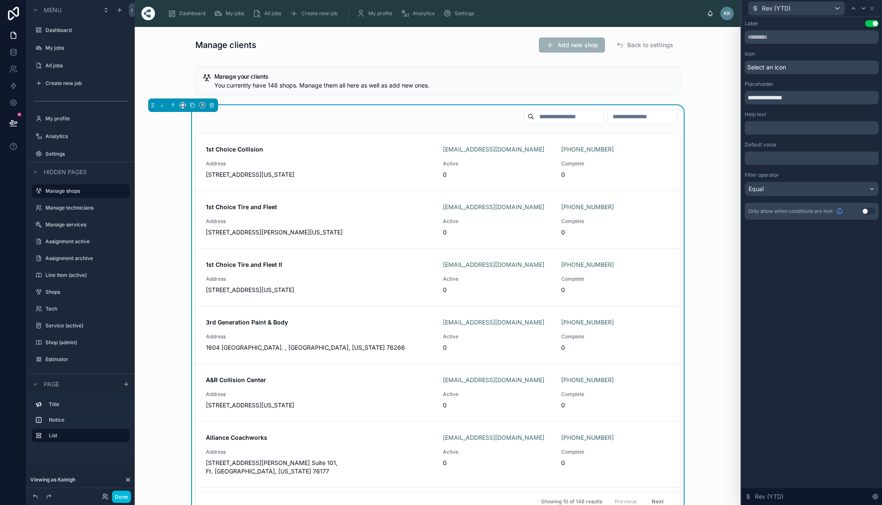
click at [781, 190] on div "Equal" at bounding box center [812, 188] width 133 height 13
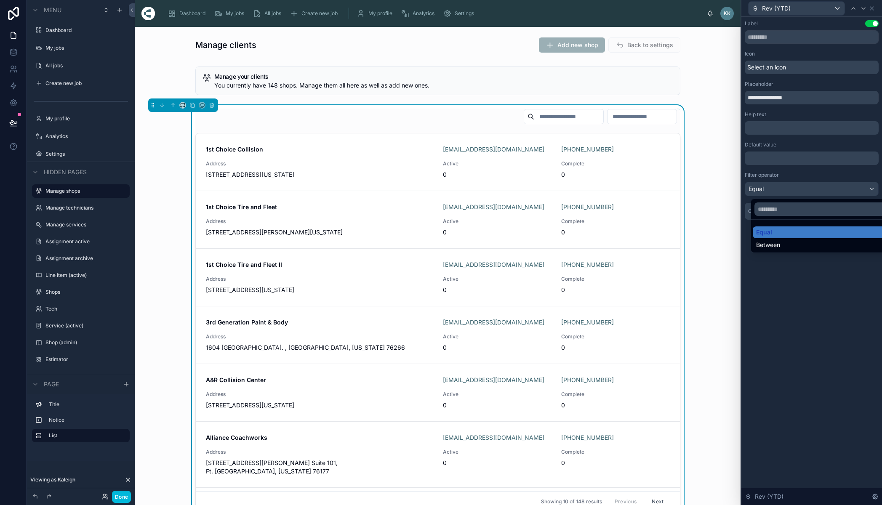
click at [767, 250] on div "Between" at bounding box center [827, 245] width 149 height 12
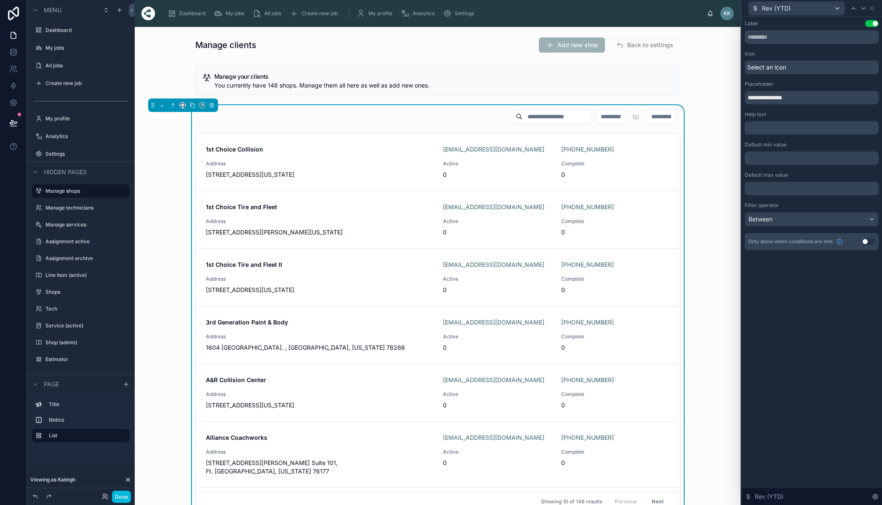
click at [596, 119] on input "number" at bounding box center [611, 117] width 30 height 12
type input "*"
click at [647, 112] on input "number" at bounding box center [662, 117] width 30 height 12
type input "****"
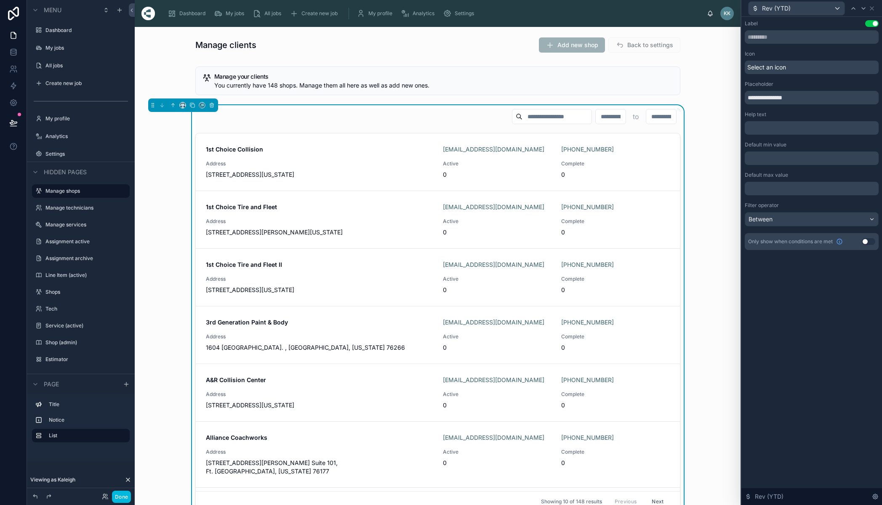
click at [596, 116] on input "number" at bounding box center [611, 117] width 30 height 12
type input "****"
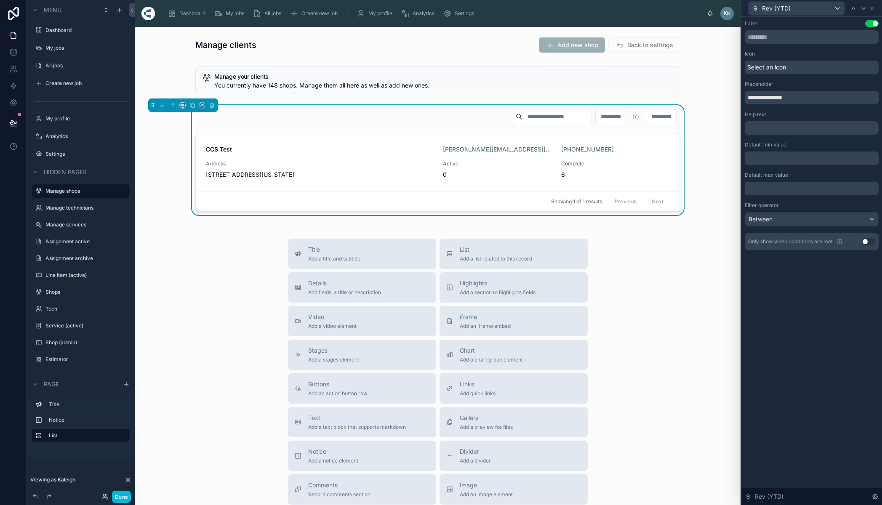
drag, startPoint x: 585, startPoint y: 116, endPoint x: 549, endPoint y: 116, distance: 35.4
click at [550, 116] on div "**** to ****" at bounding box center [554, 117] width 253 height 16
drag, startPoint x: 651, startPoint y: 116, endPoint x: 622, endPoint y: 116, distance: 29.1
click at [622, 116] on div "to ****" at bounding box center [636, 116] width 81 height 15
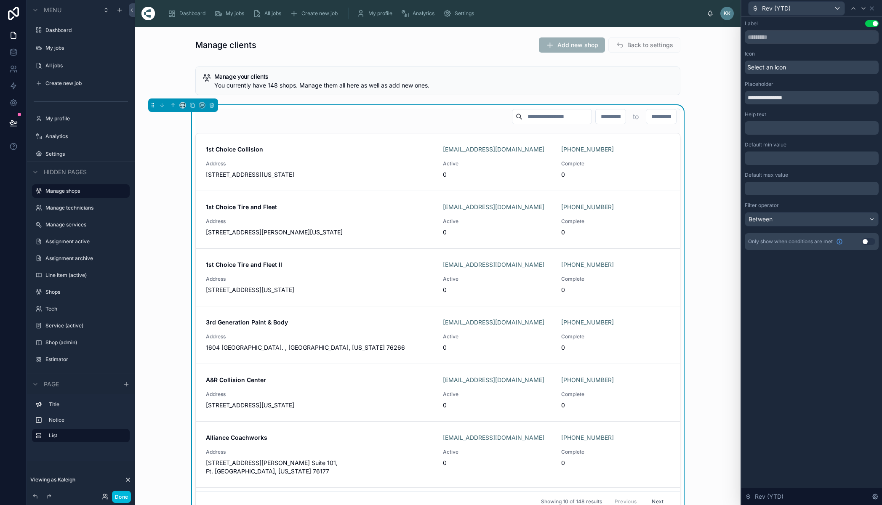
type input "****"
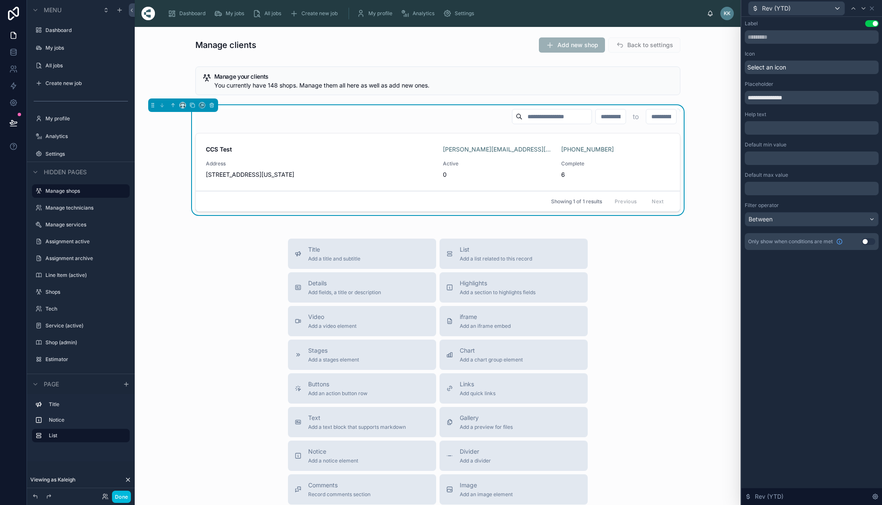
click at [782, 217] on div "Between" at bounding box center [812, 219] width 133 height 13
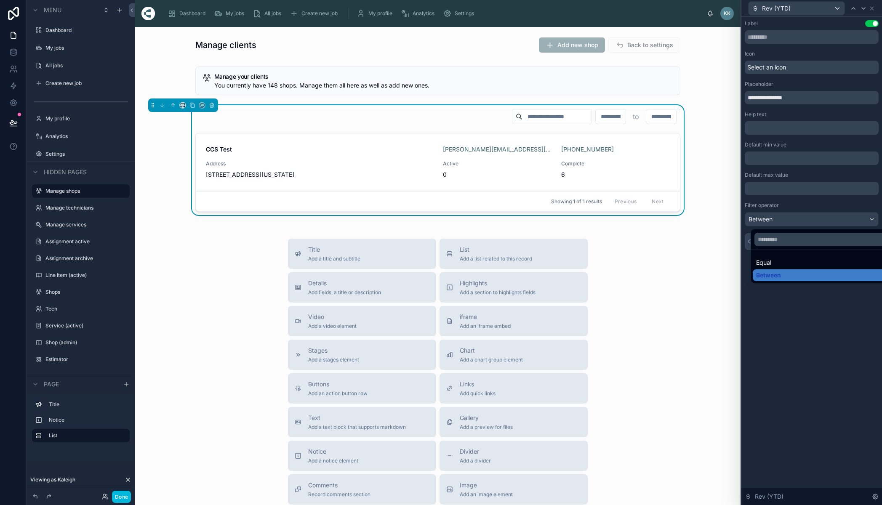
click at [784, 317] on div at bounding box center [812, 252] width 141 height 505
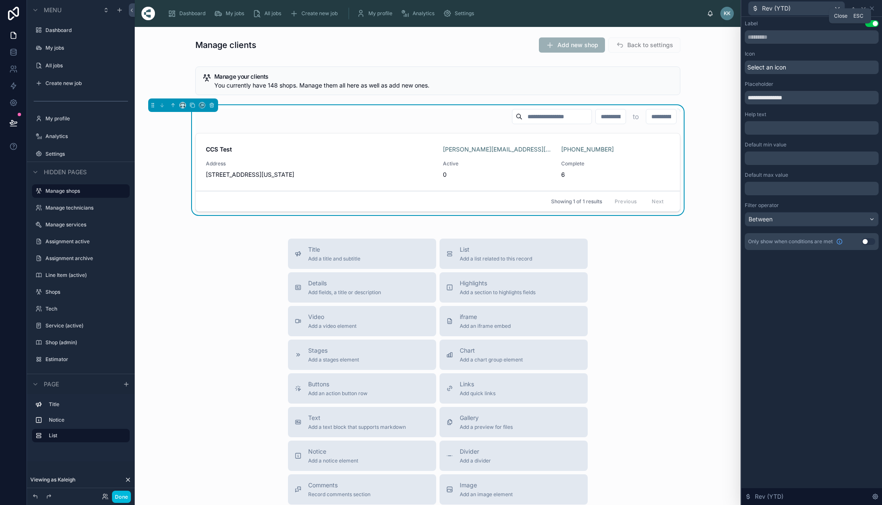
click at [873, 9] on icon at bounding box center [872, 8] width 3 height 3
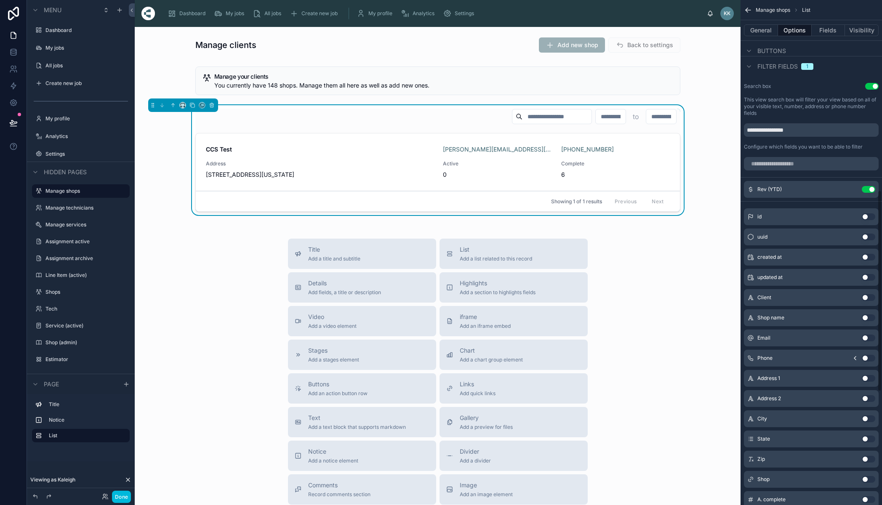
click at [866, 189] on button "Use setting" at bounding box center [868, 189] width 13 height 7
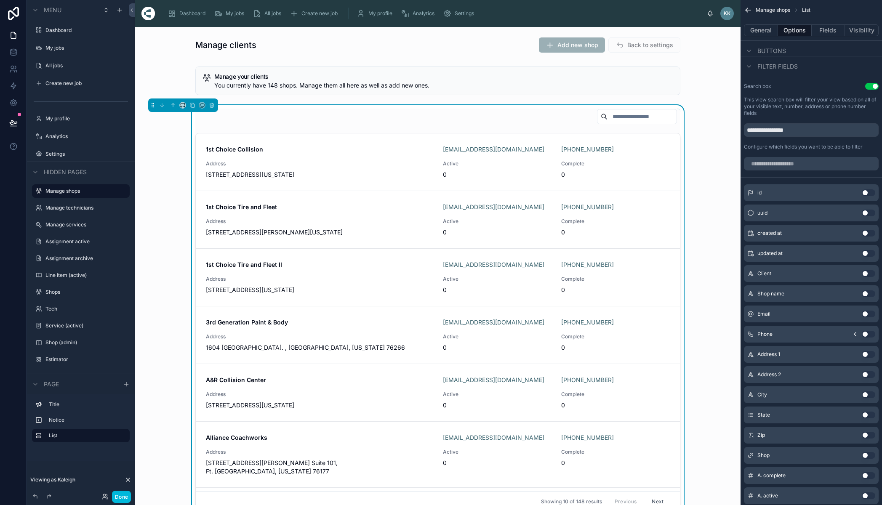
click at [464, 114] on div at bounding box center [437, 118] width 485 height 19
click at [828, 29] on button "Fields" at bounding box center [829, 30] width 34 height 12
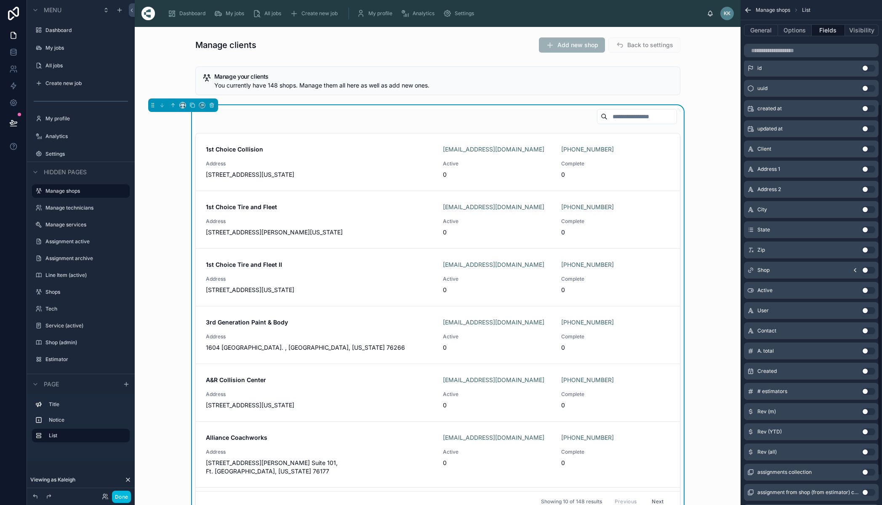
scroll to position [148, 0]
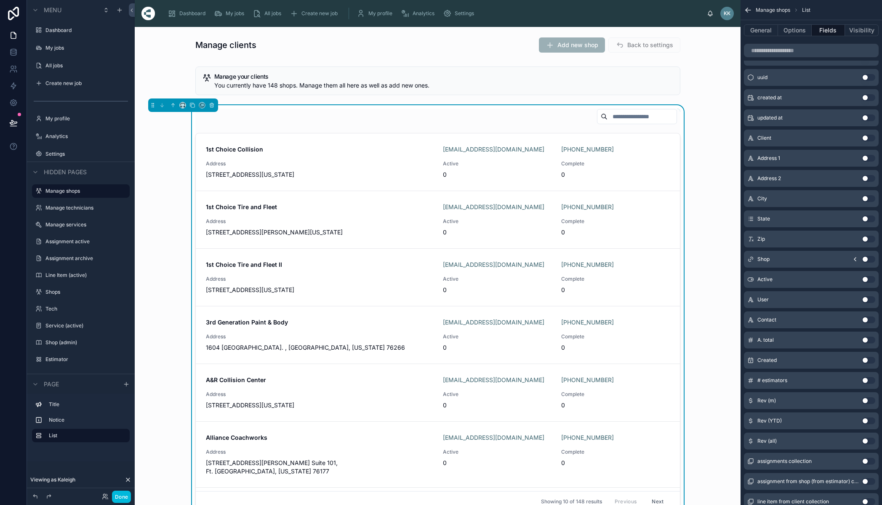
click at [866, 441] on button "Use setting" at bounding box center [868, 441] width 13 height 7
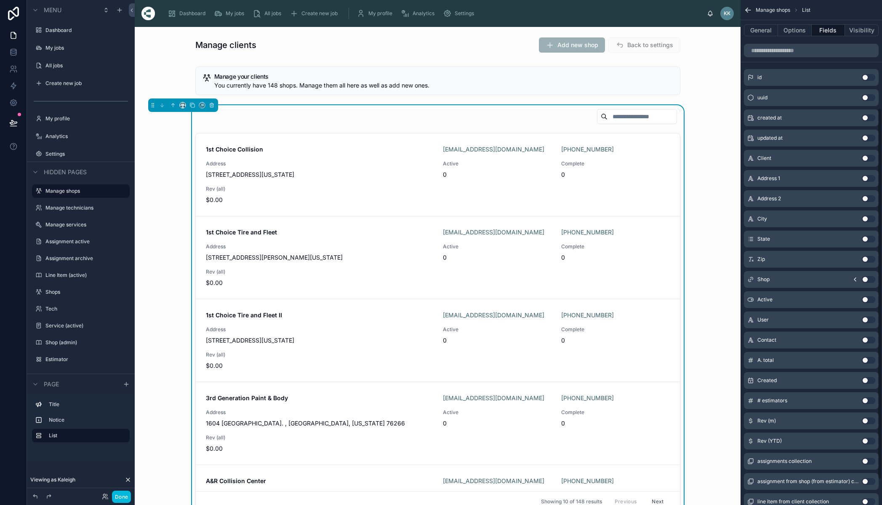
scroll to position [0, 0]
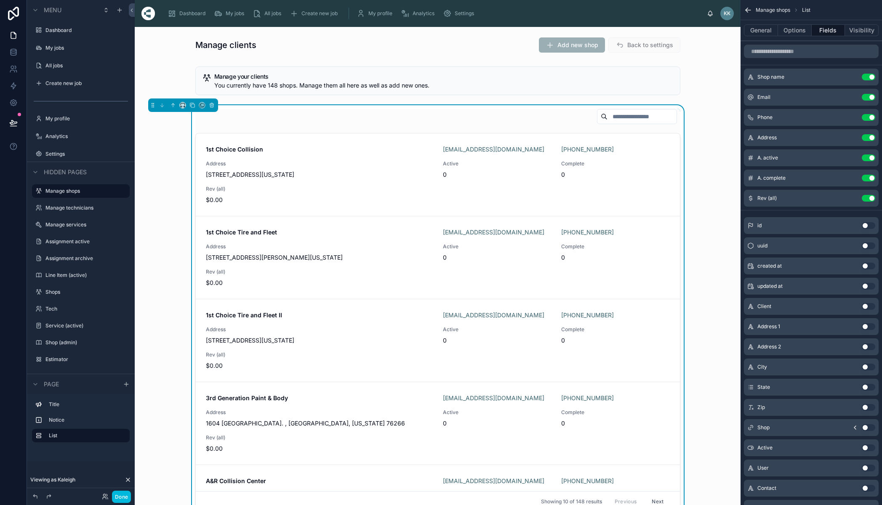
click at [0, 0] on icon "scrollable content" at bounding box center [0, 0] width 0 height 0
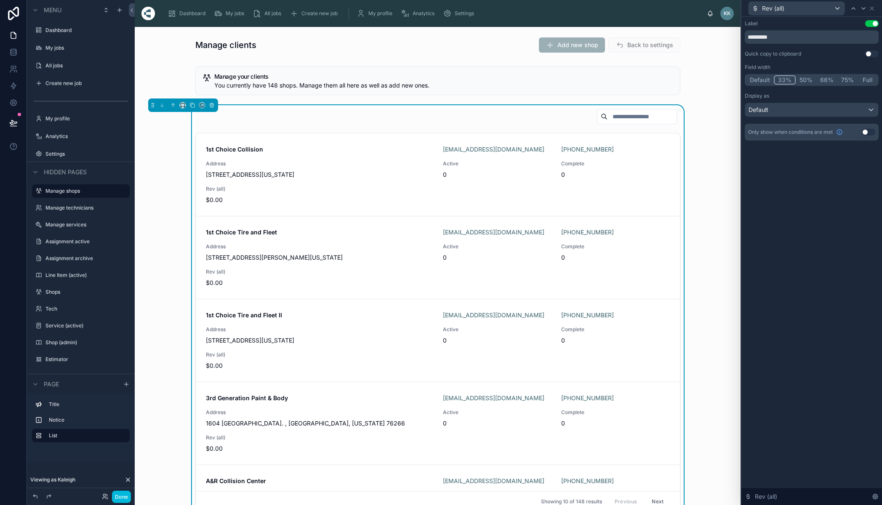
click at [785, 79] on button "33%" at bounding box center [785, 79] width 22 height 9
click at [873, 9] on icon at bounding box center [872, 8] width 7 height 7
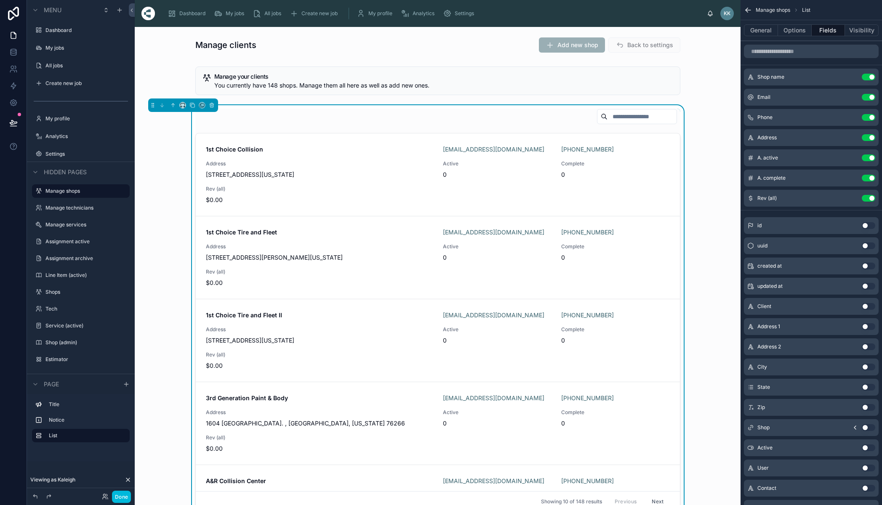
click at [608, 121] on input "text" at bounding box center [642, 117] width 69 height 12
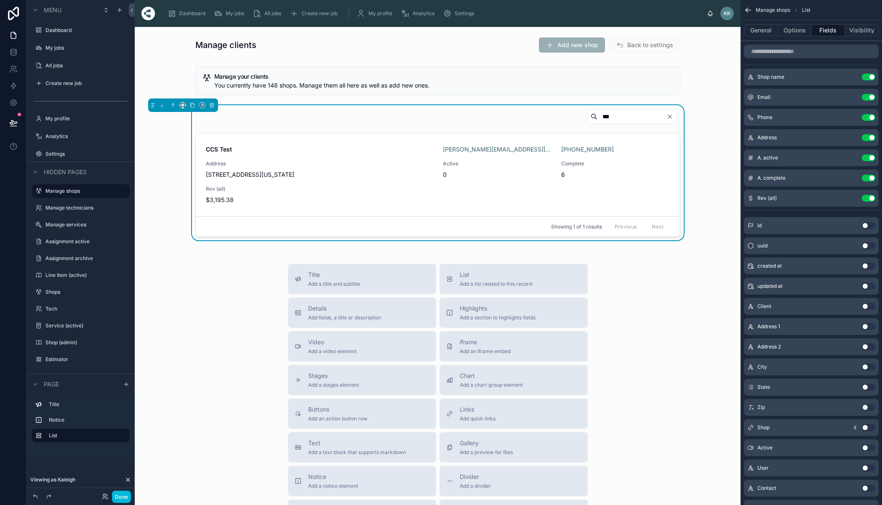
type input "***"
click at [667, 117] on icon "Clear" at bounding box center [670, 116] width 7 height 7
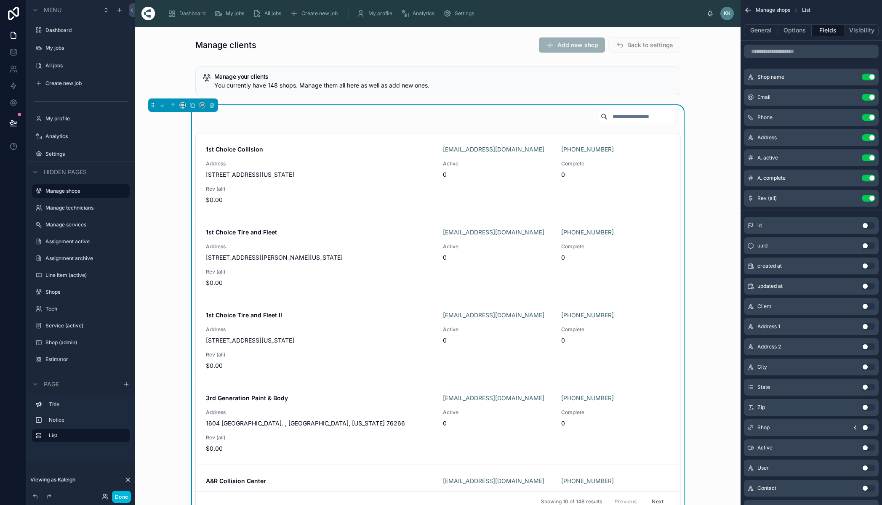
click at [0, 0] on icon "scrollable content" at bounding box center [0, 0] width 0 height 0
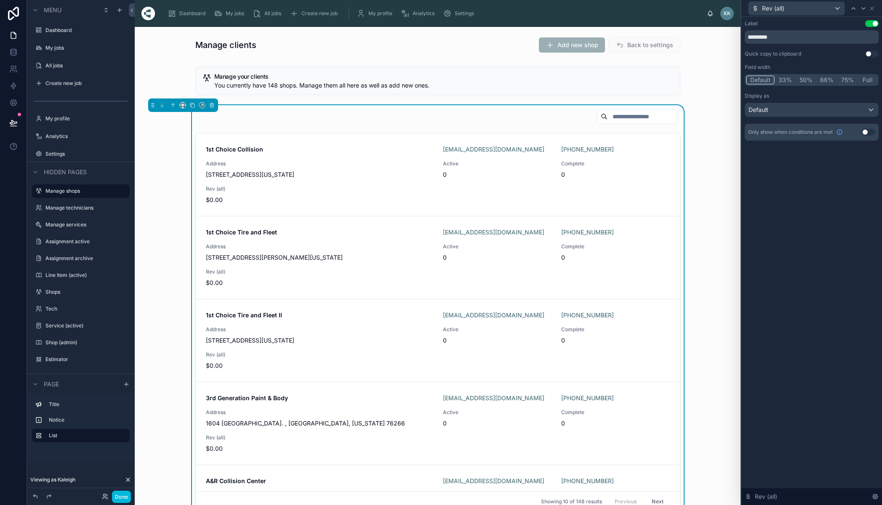
click at [756, 80] on button "Default" at bounding box center [760, 79] width 29 height 9
click at [772, 111] on div "Default" at bounding box center [812, 109] width 133 height 13
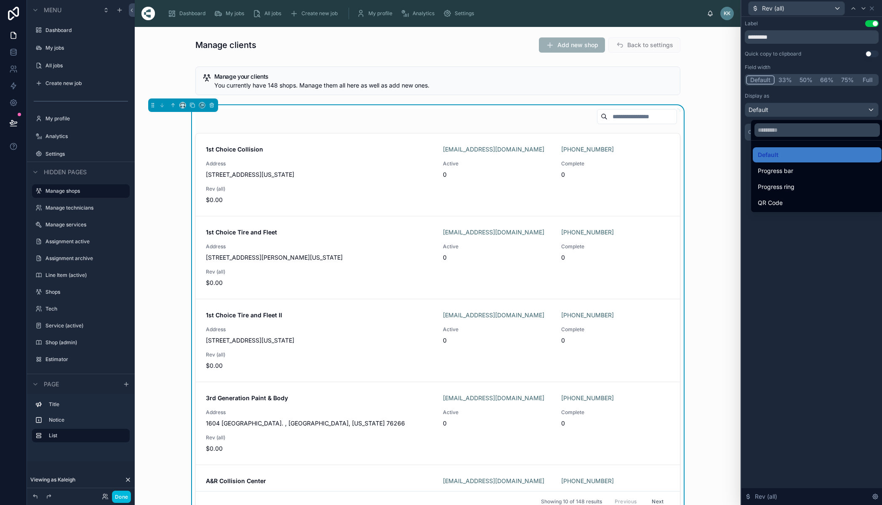
click at [793, 250] on div at bounding box center [812, 252] width 141 height 505
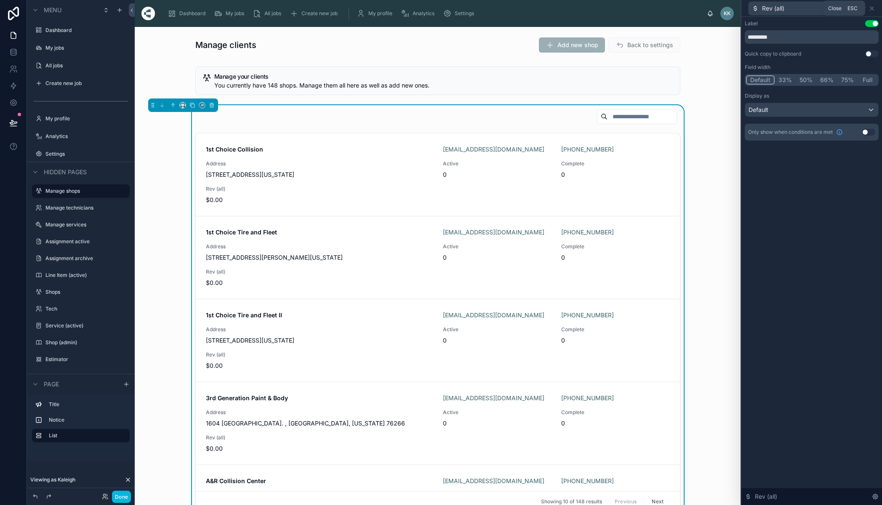
click at [874, 8] on icon at bounding box center [872, 8] width 7 height 7
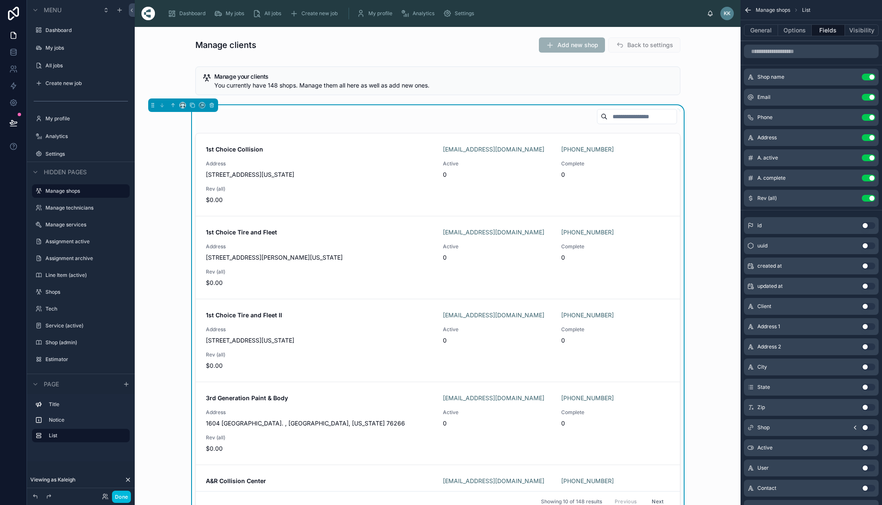
click at [870, 158] on button "Use setting" at bounding box center [868, 158] width 13 height 7
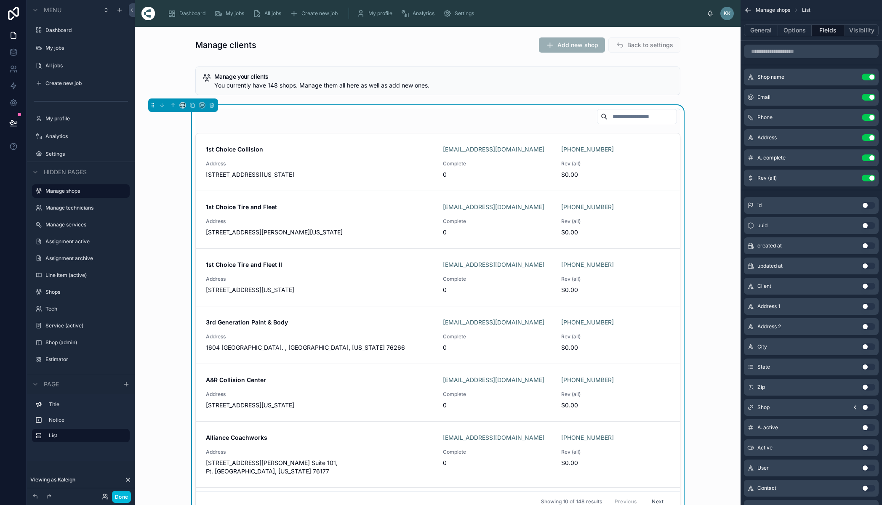
click at [0, 0] on icon "scrollable content" at bounding box center [0, 0] width 0 height 0
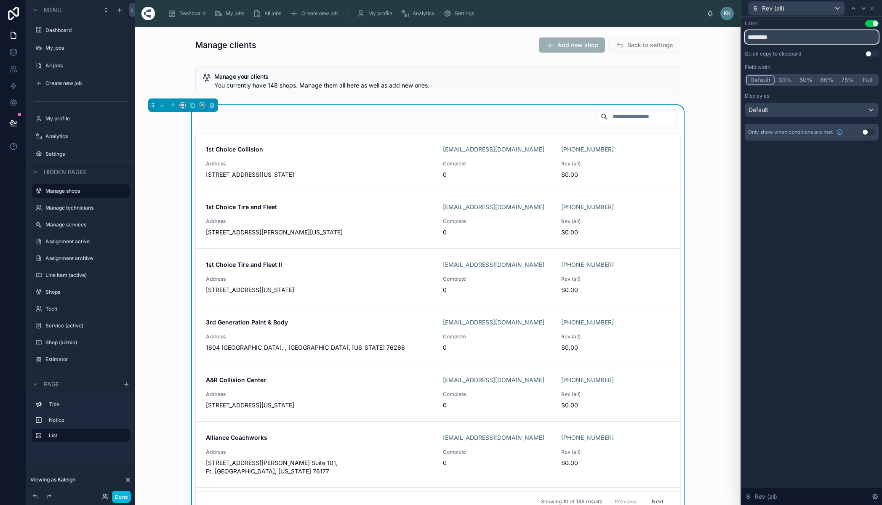
click at [775, 38] on input "*********" at bounding box center [812, 36] width 134 height 13
drag, startPoint x: 775, startPoint y: 38, endPoint x: 690, endPoint y: 27, distance: 85.4
click at [690, 27] on div "Rev (all) Label Use setting ********* Quick copy to clipboard Use setting Field…" at bounding box center [441, 252] width 882 height 505
type input "*"
drag, startPoint x: 765, startPoint y: 37, endPoint x: 658, endPoint y: 29, distance: 107.2
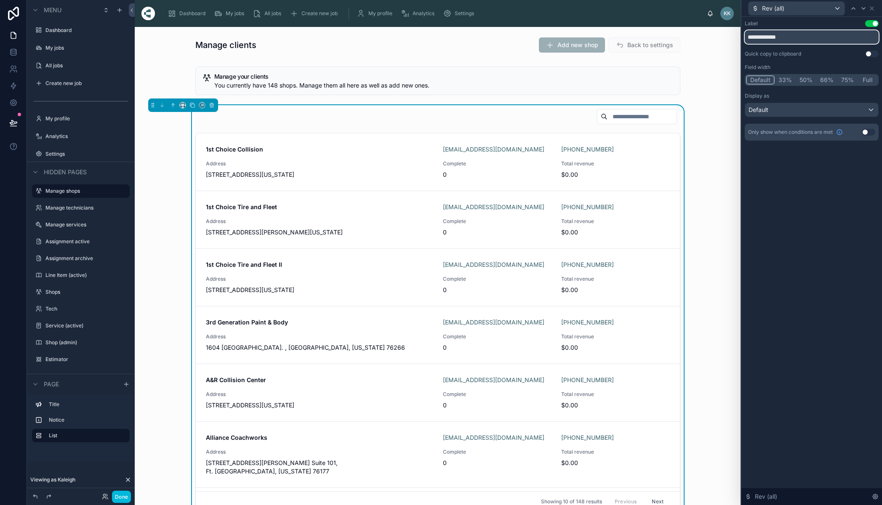
click at [688, 37] on div "**********" at bounding box center [441, 252] width 882 height 505
type input "*******"
click at [874, 8] on icon at bounding box center [872, 8] width 7 height 7
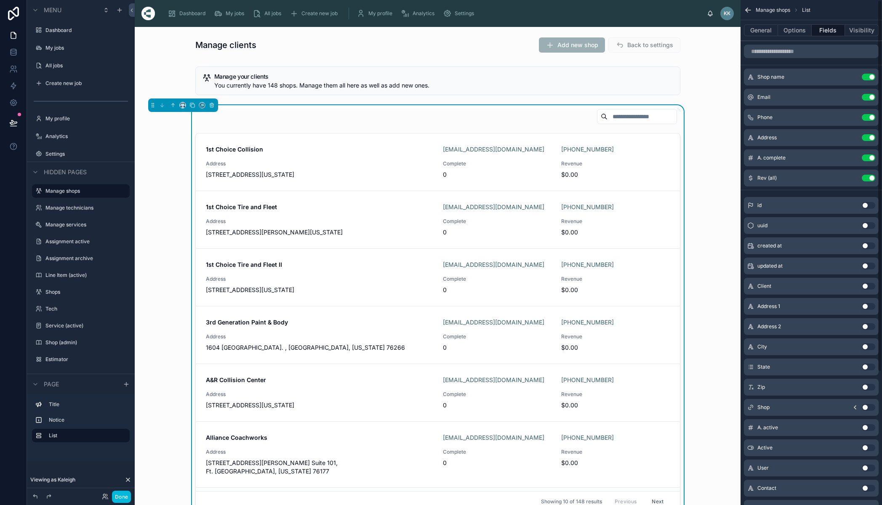
click at [0, 0] on icon "scrollable content" at bounding box center [0, 0] width 0 height 0
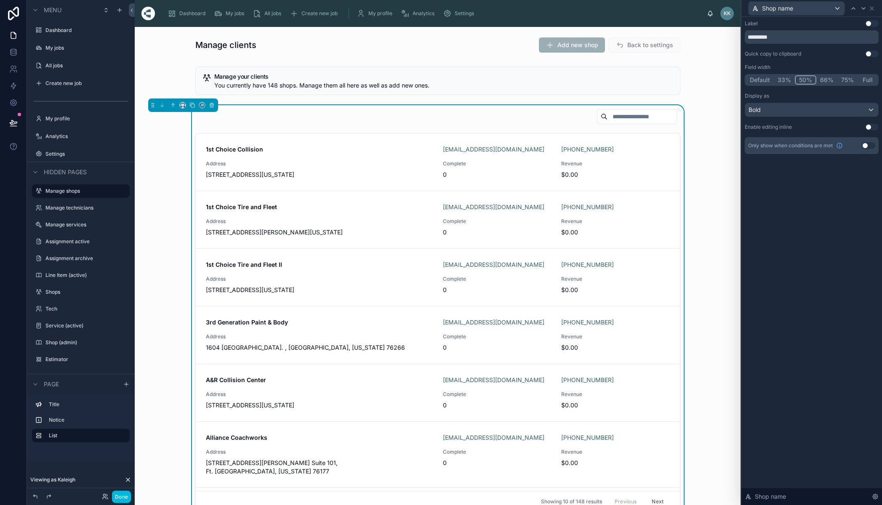
click at [795, 107] on div "Bold" at bounding box center [812, 109] width 133 height 13
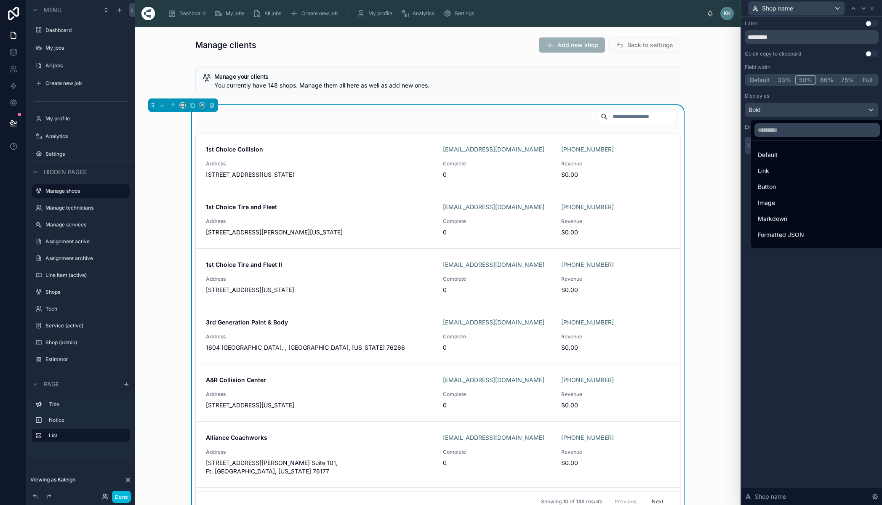
click at [821, 296] on div at bounding box center [812, 252] width 141 height 505
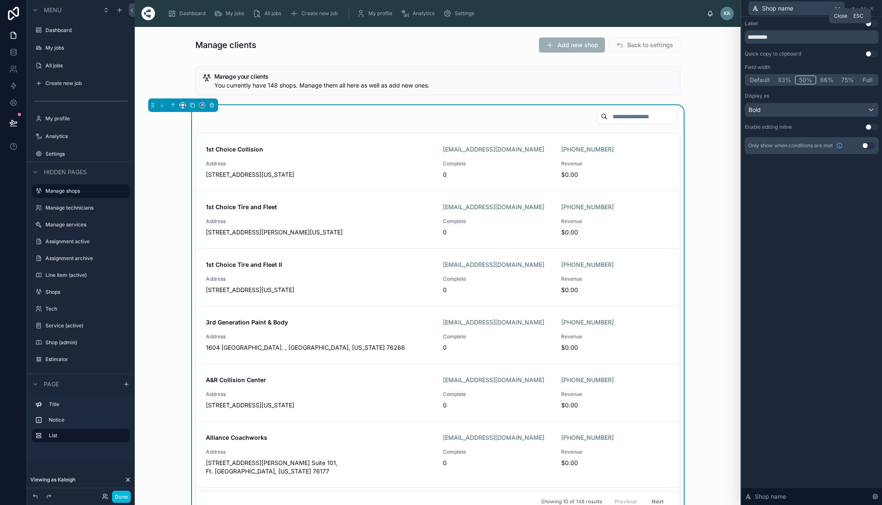
click at [872, 8] on icon at bounding box center [872, 8] width 7 height 7
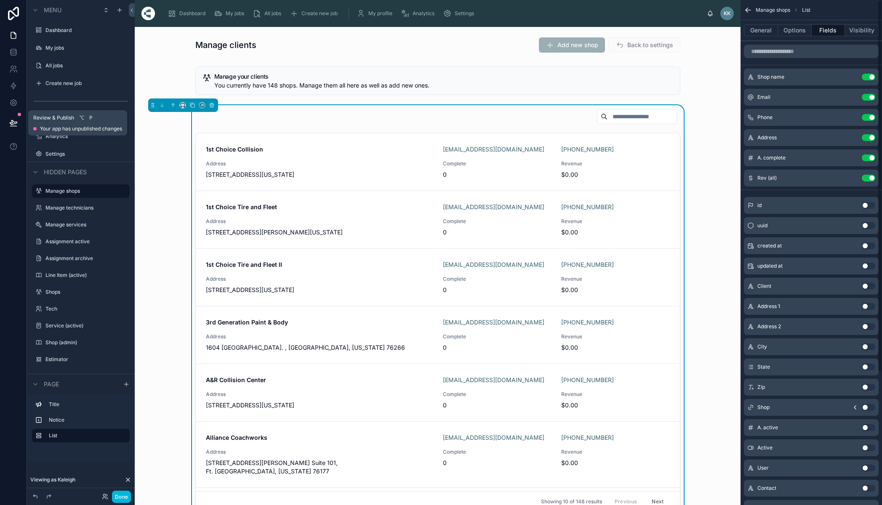
click at [9, 121] on icon at bounding box center [13, 123] width 8 height 8
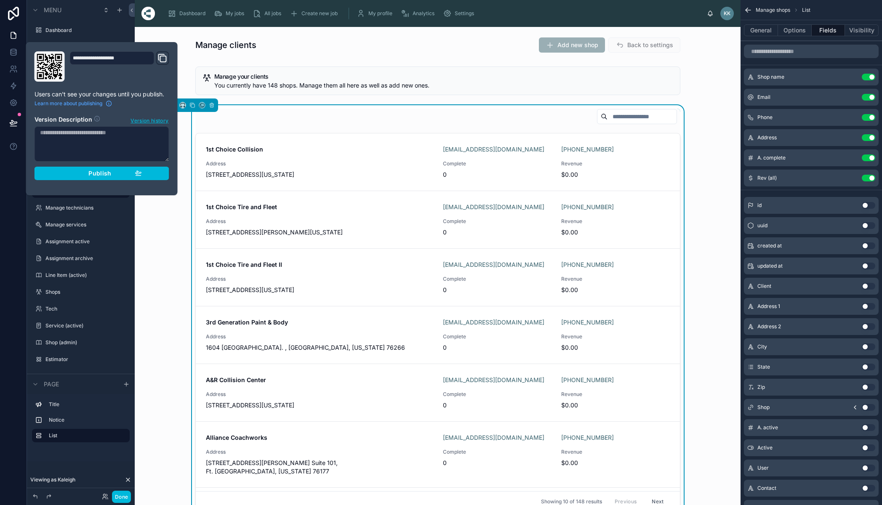
click at [88, 172] on span "Publish" at bounding box center [99, 174] width 23 height 8
